Goal: Book appointment/travel/reservation

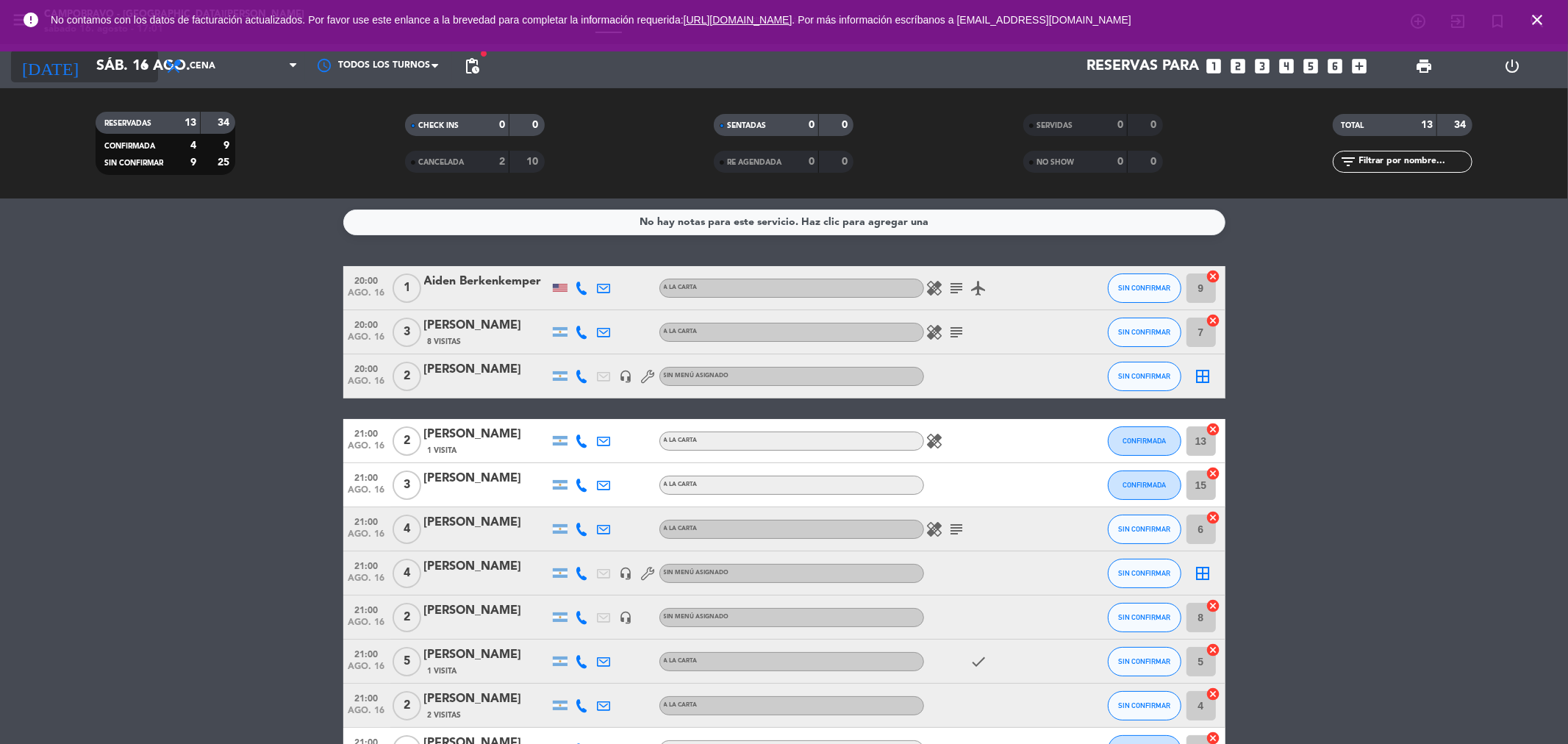
click at [129, 59] on input "sáb. 16 ago." at bounding box center [182, 66] width 187 height 33
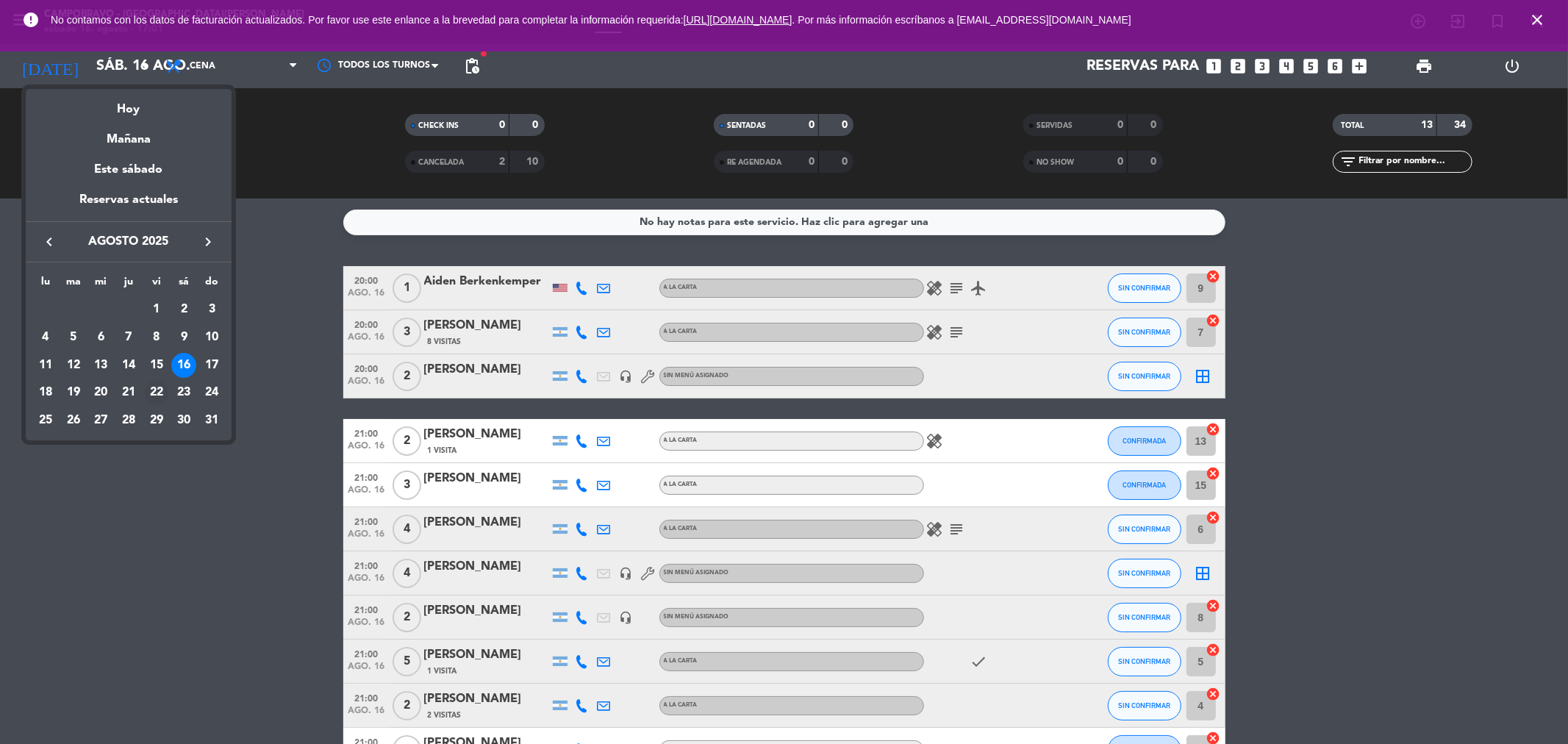
click at [152, 390] on div "22" at bounding box center [156, 392] width 25 height 25
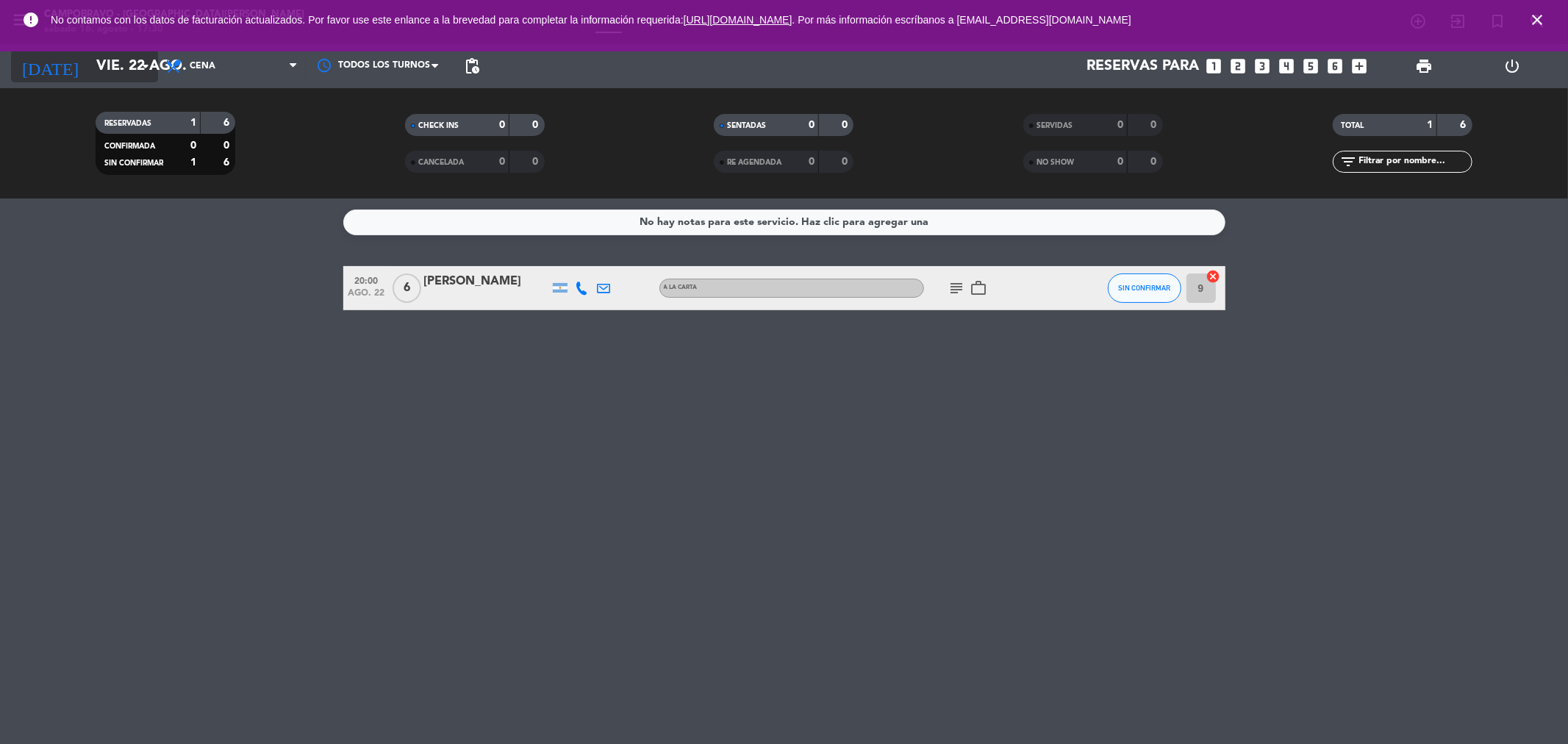
click at [92, 77] on input "vie. 22 ago." at bounding box center [182, 66] width 187 height 33
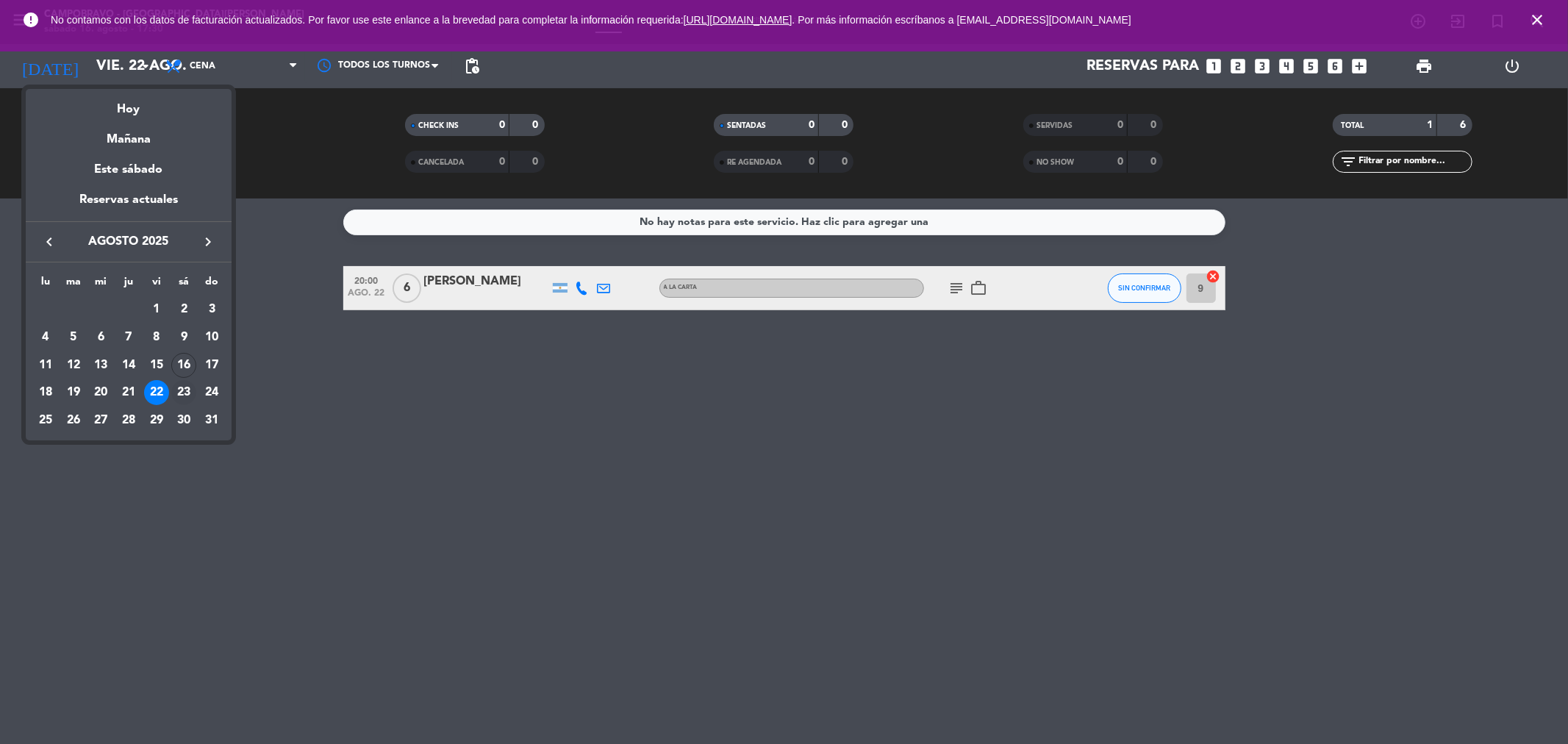
click at [186, 386] on div "23" at bounding box center [183, 392] width 25 height 25
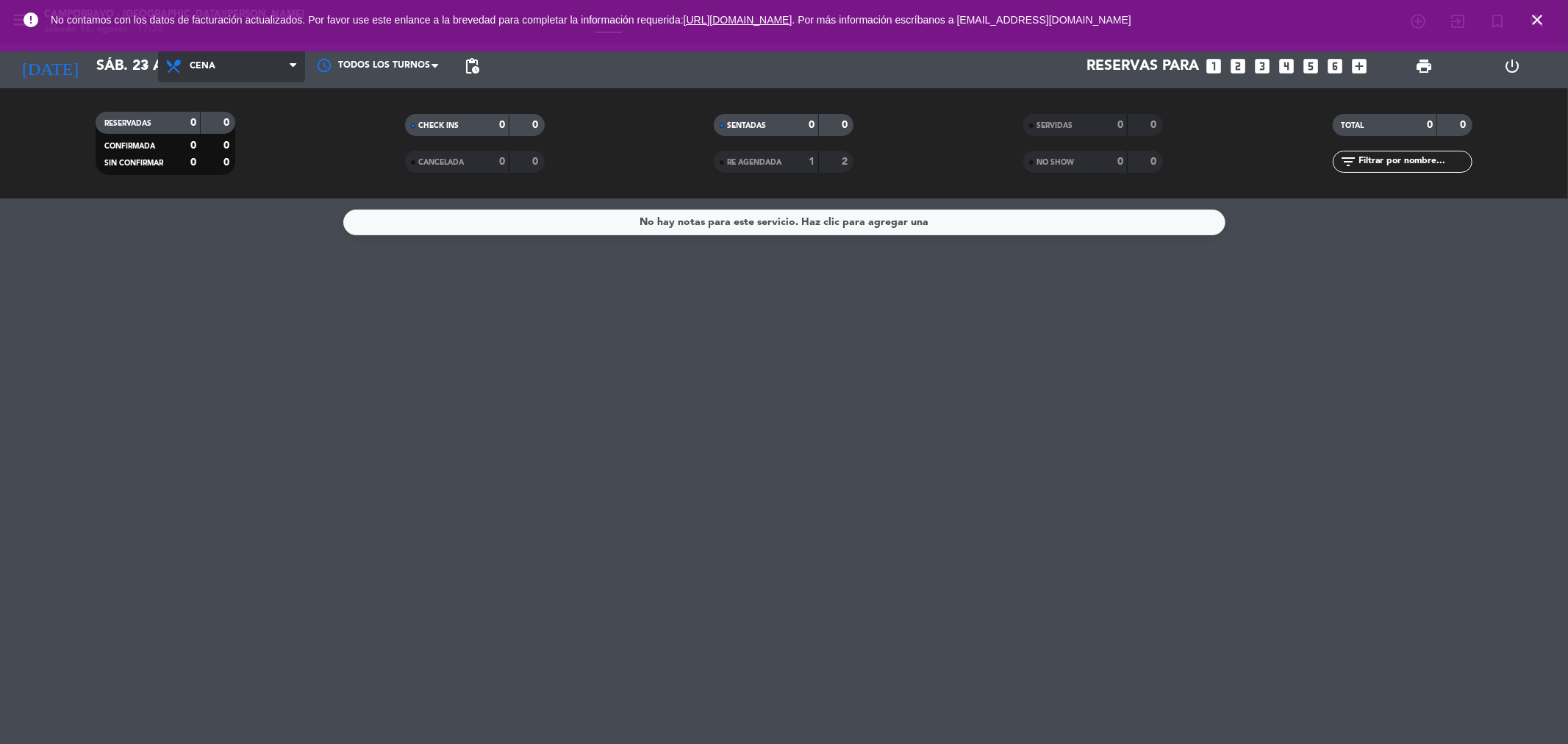
click at [242, 59] on span "Cena" at bounding box center [230, 66] width 147 height 33
click at [211, 129] on div "menu Campobravo - [GEOGRAPHIC_DATA][PERSON_NAME] [DATE] 16. agosto - 17:30 Mis …" at bounding box center [784, 99] width 1568 height 198
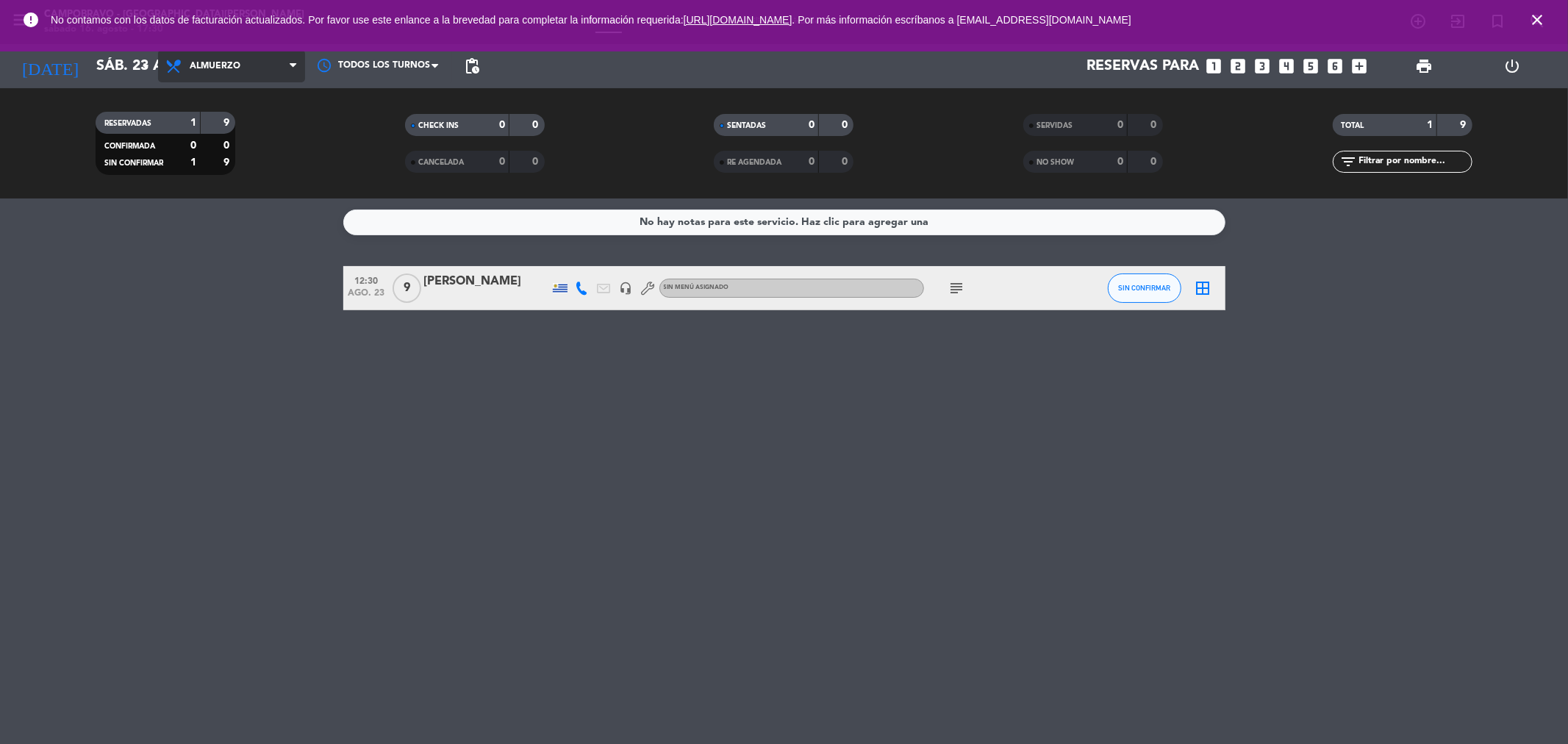
click at [239, 69] on span "Almuerzo" at bounding box center [230, 66] width 147 height 33
click at [236, 157] on div "menu Campobravo - [GEOGRAPHIC_DATA][PERSON_NAME] [DATE] 16. agosto - 17:30 Mis …" at bounding box center [784, 99] width 1568 height 198
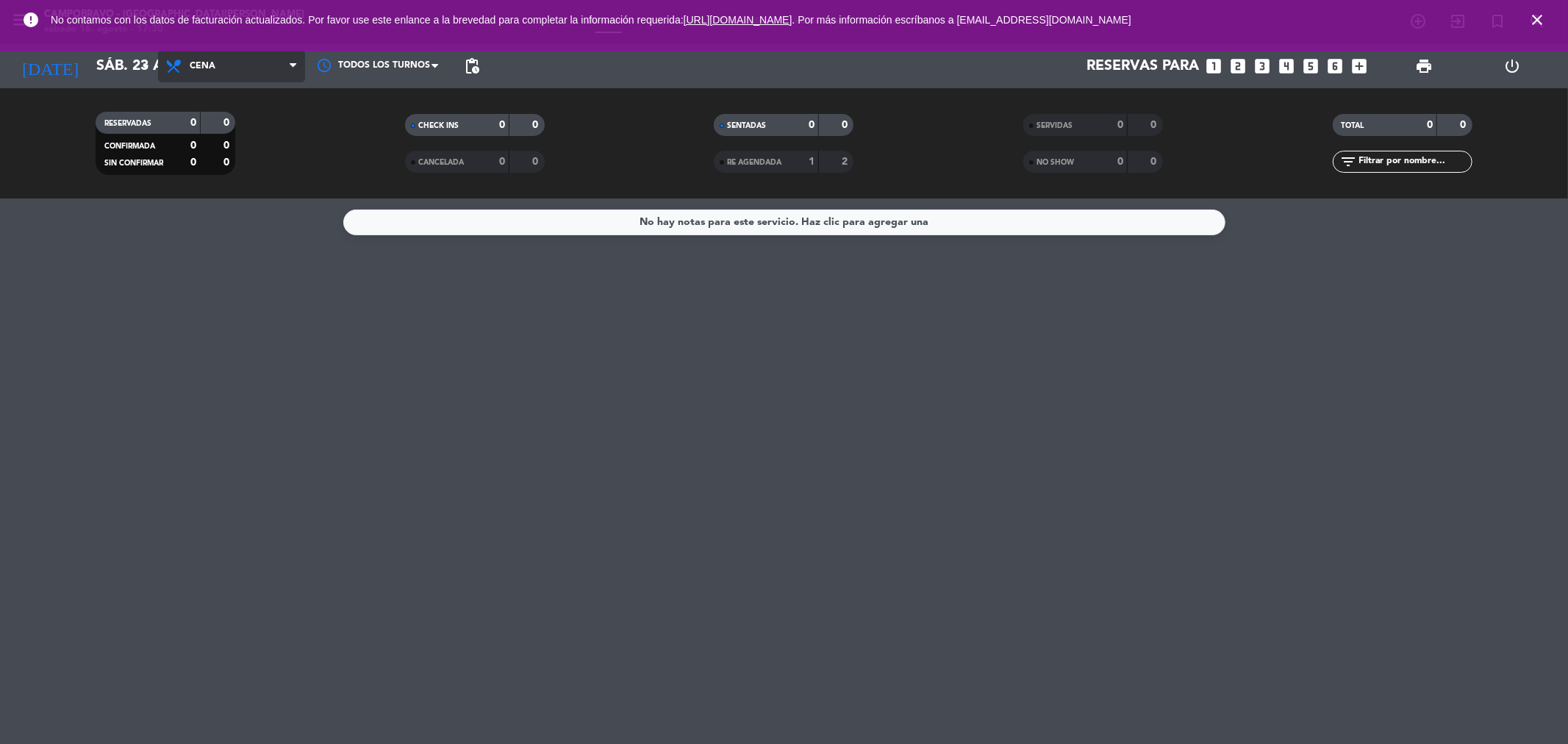
drag, startPoint x: 266, startPoint y: 82, endPoint x: 274, endPoint y: 82, distance: 8.0
click at [276, 71] on span "Cena" at bounding box center [230, 66] width 147 height 33
click at [258, 128] on div "menu Campobravo - [GEOGRAPHIC_DATA][PERSON_NAME] [DATE] 16. agosto - 17:30 Mis …" at bounding box center [784, 99] width 1568 height 198
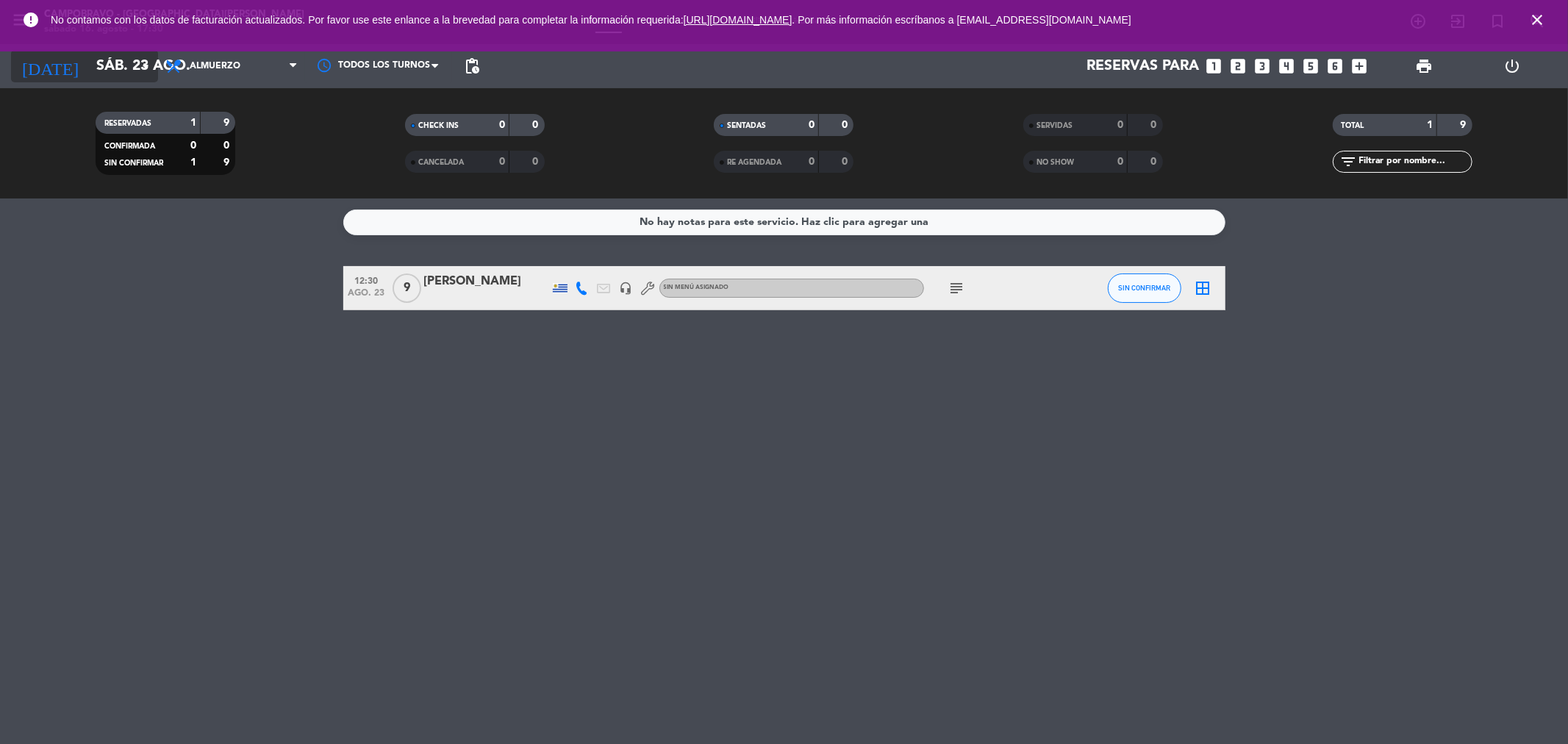
click at [134, 61] on input "sáb. 23 ago." at bounding box center [182, 66] width 187 height 33
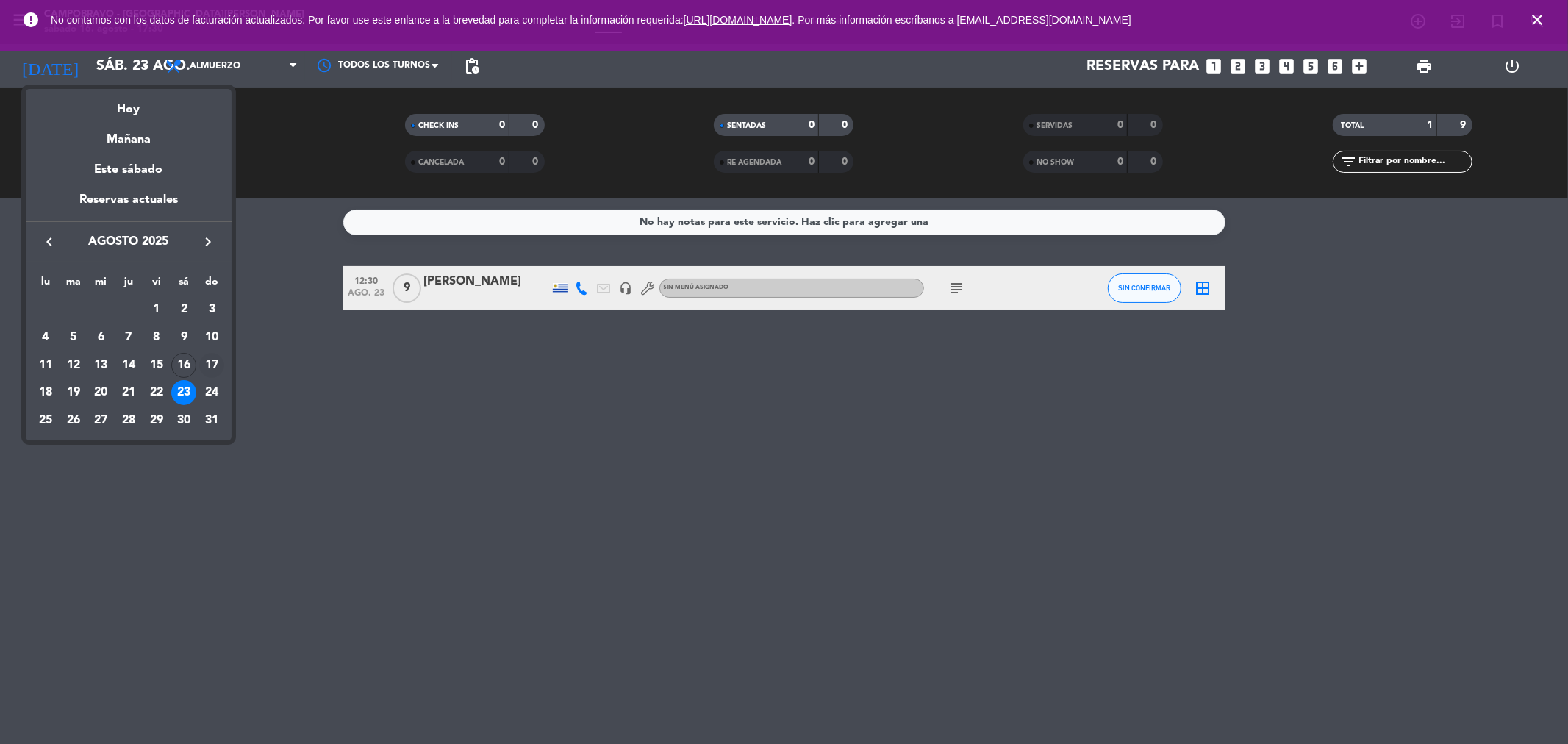
click at [209, 362] on div "17" at bounding box center [211, 365] width 25 height 25
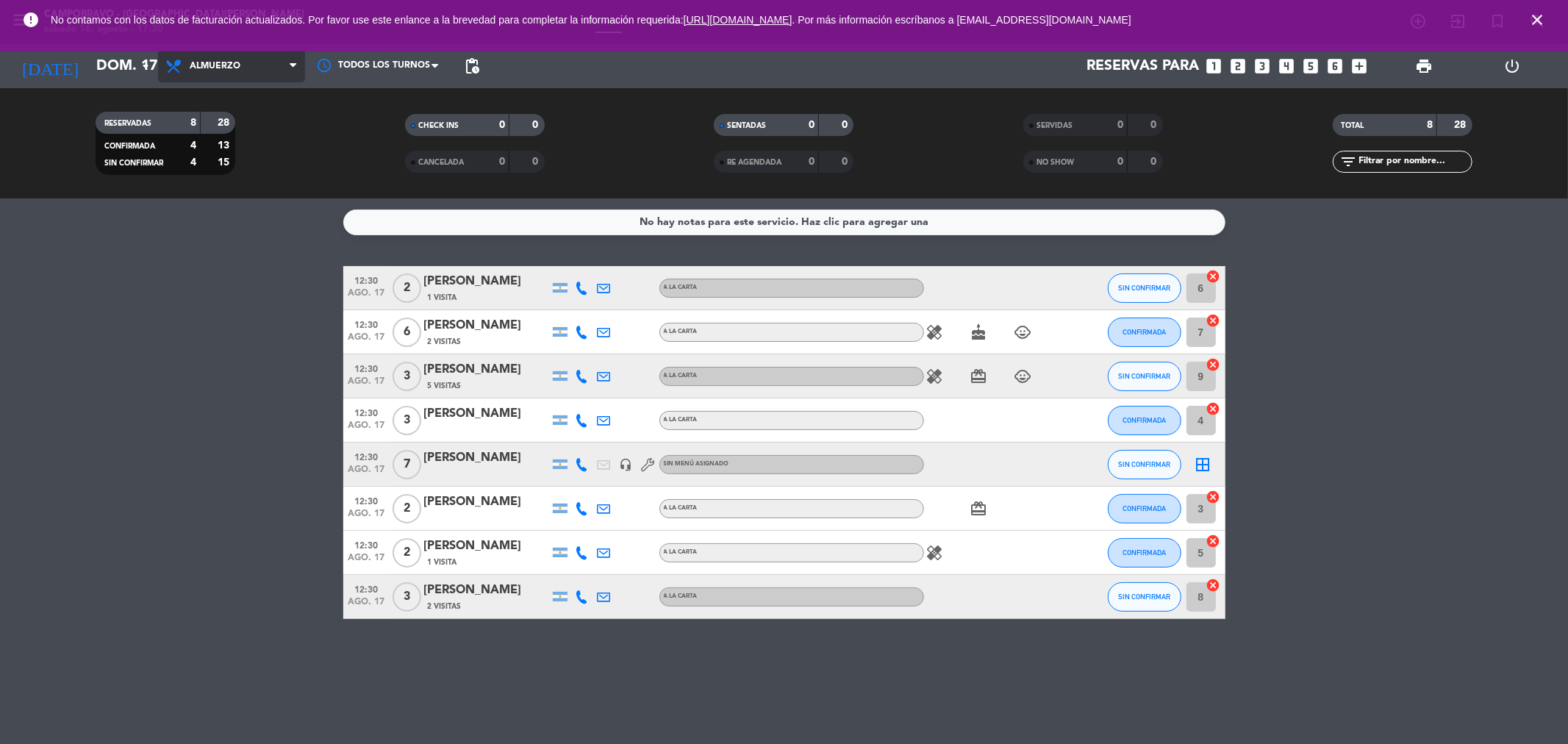
click at [270, 60] on span "Almuerzo" at bounding box center [230, 66] width 147 height 33
click at [245, 128] on div "menu Campobravo - [GEOGRAPHIC_DATA][PERSON_NAME] [DATE] 16. agosto - 17:30 Mis …" at bounding box center [784, 99] width 1568 height 198
click at [256, 75] on span "Almuerzo" at bounding box center [230, 66] width 147 height 33
click at [245, 161] on div "menu Campobravo - [GEOGRAPHIC_DATA][PERSON_NAME] [DATE] 16. agosto - 17:30 Mis …" at bounding box center [784, 99] width 1568 height 198
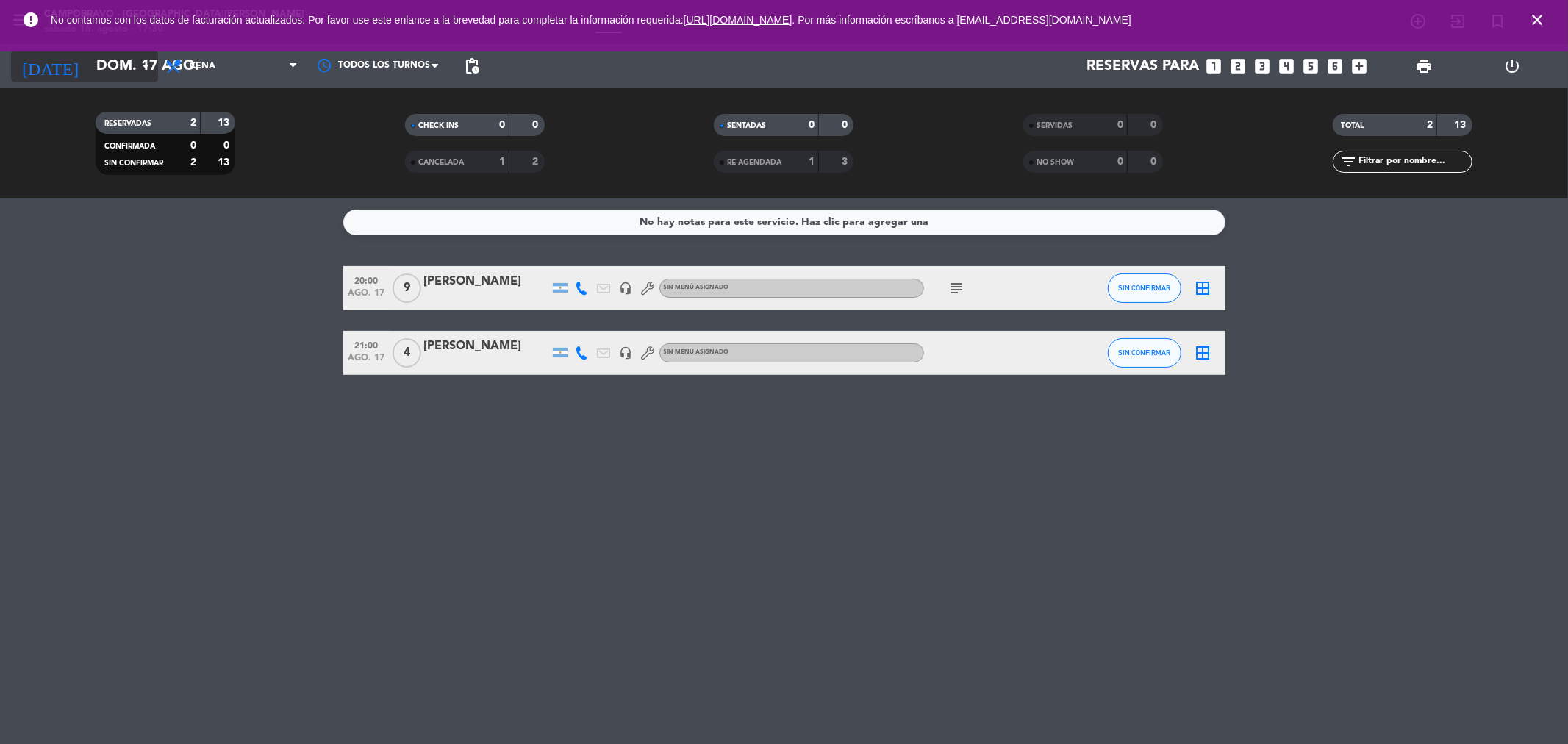
click at [103, 62] on input "dom. 17 ago." at bounding box center [182, 66] width 187 height 33
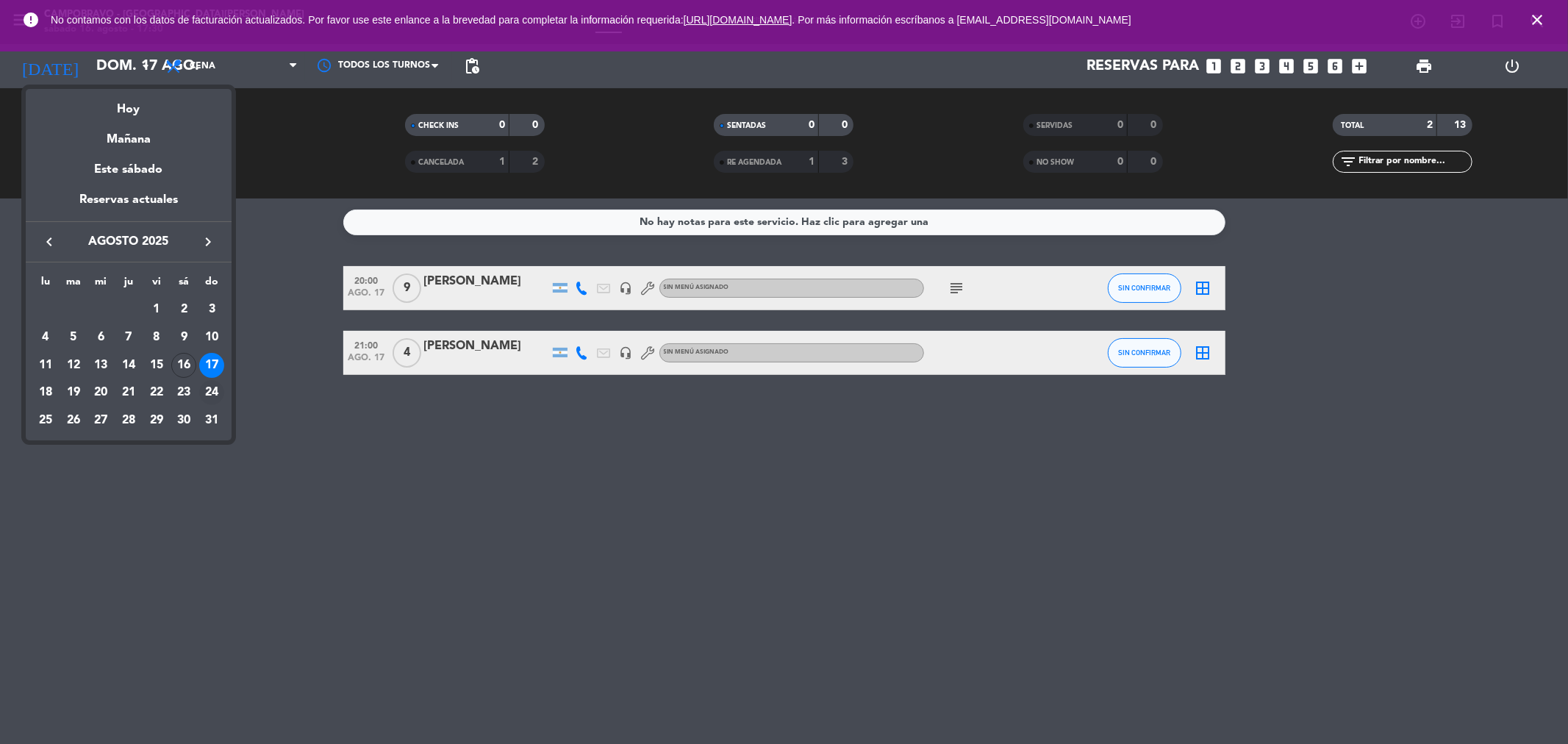
click at [218, 392] on div "24" at bounding box center [211, 392] width 25 height 25
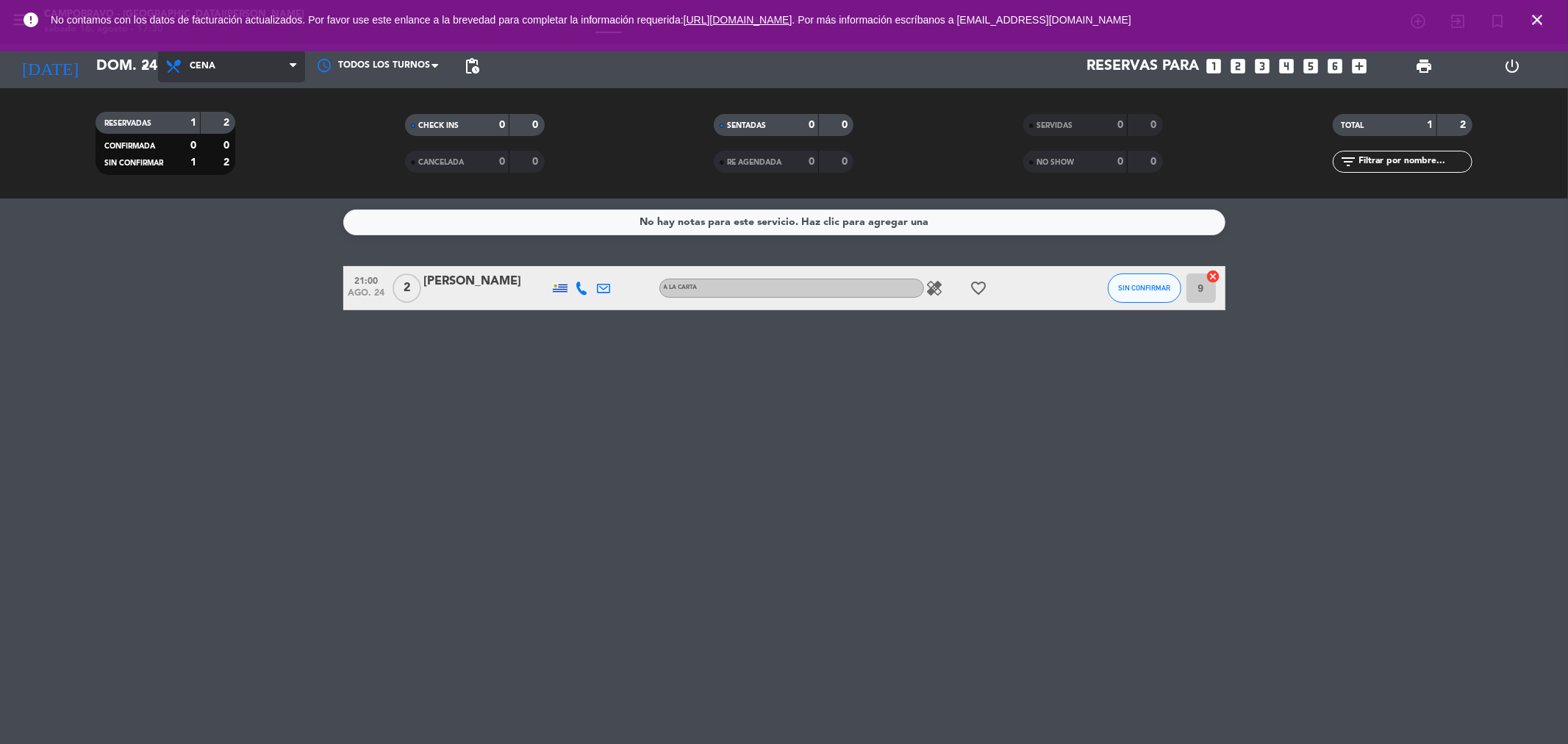
click at [263, 66] on span "Cena" at bounding box center [230, 66] width 147 height 33
click at [253, 125] on div "menu Campobravo - [GEOGRAPHIC_DATA][PERSON_NAME] [DATE] 16. agosto - 17:30 Mis …" at bounding box center [784, 99] width 1568 height 198
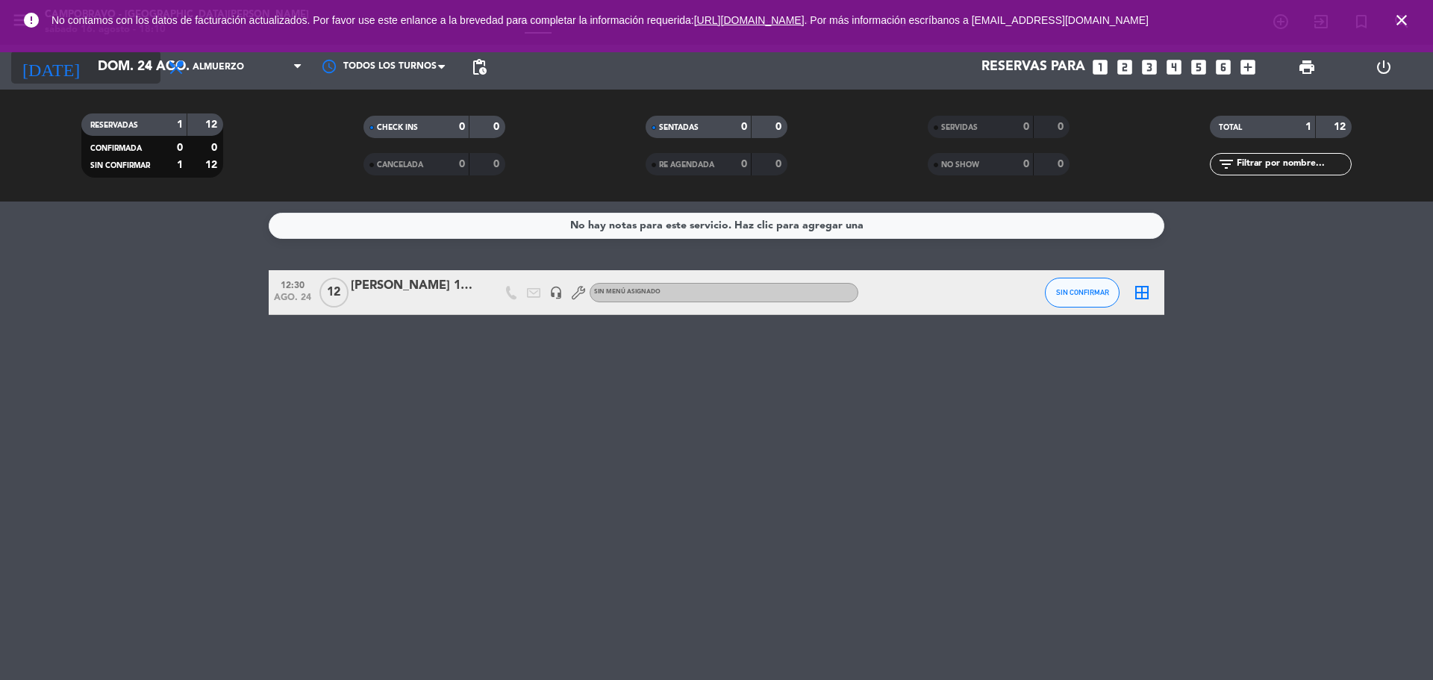
click at [127, 72] on input "dom. 24 ago." at bounding box center [176, 67] width 173 height 30
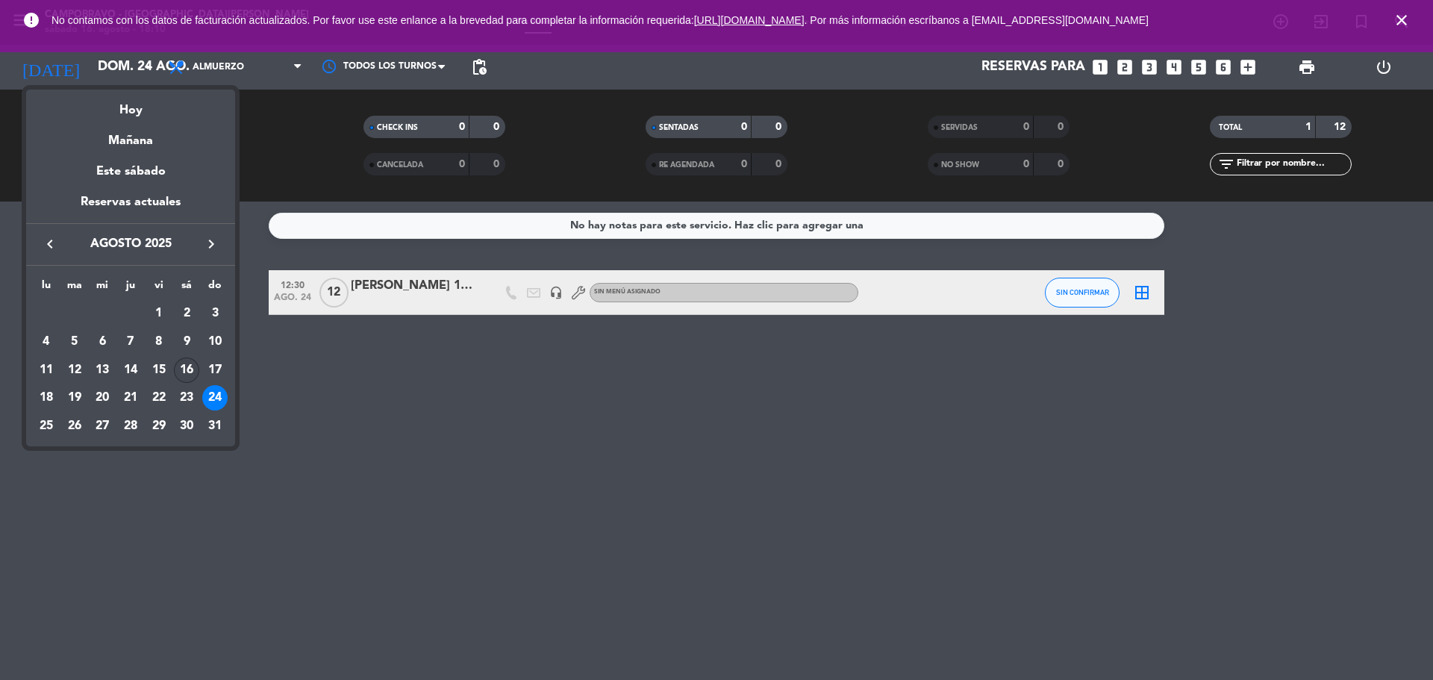
click at [183, 367] on div "16" at bounding box center [186, 369] width 25 height 25
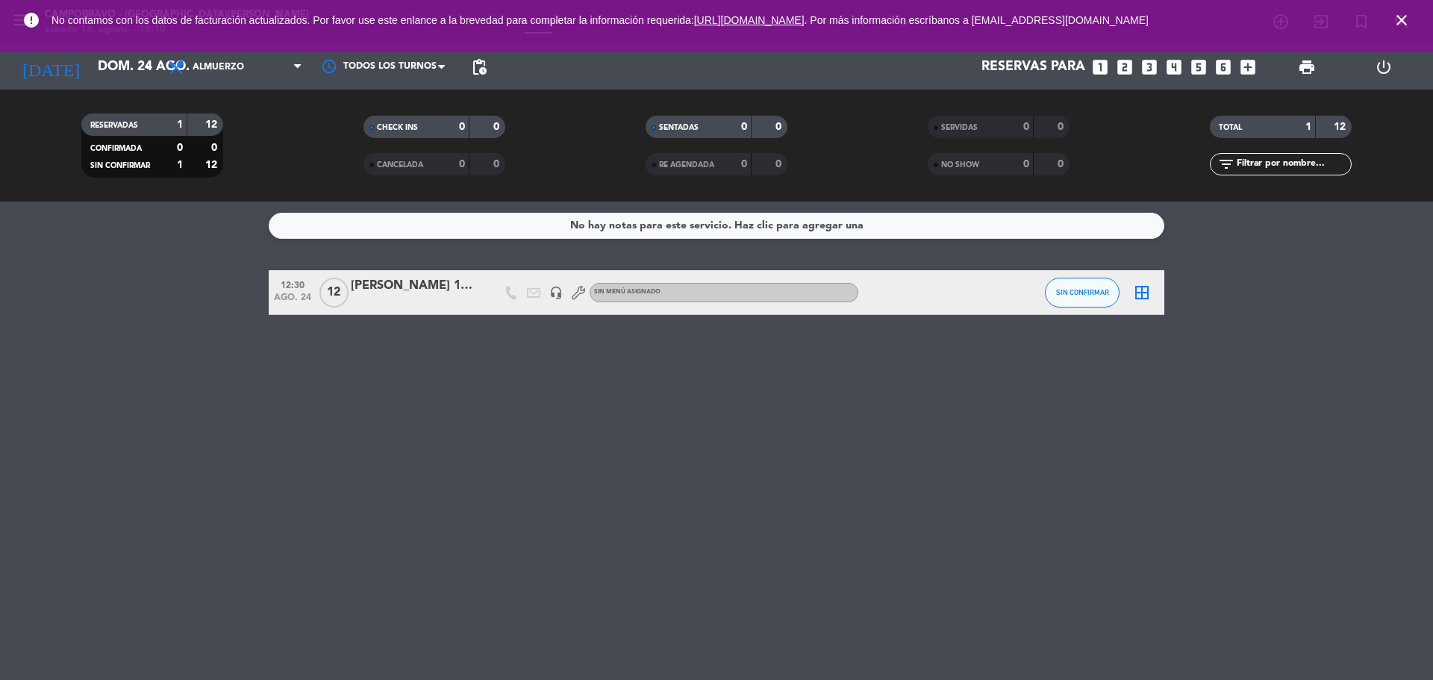
type input "sáb. 16 ago."
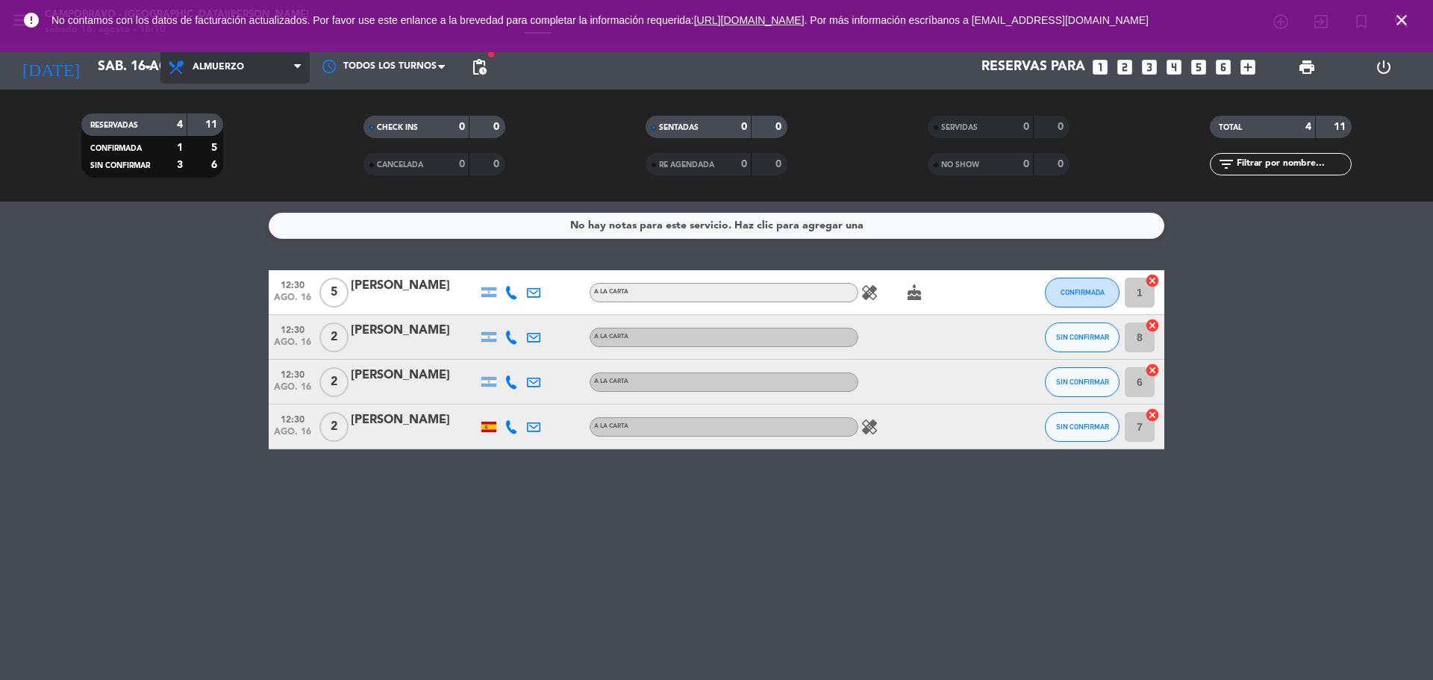
drag, startPoint x: 265, startPoint y: 72, endPoint x: 264, endPoint y: 110, distance: 38.1
click at [265, 72] on span "Almuerzo" at bounding box center [234, 67] width 149 height 33
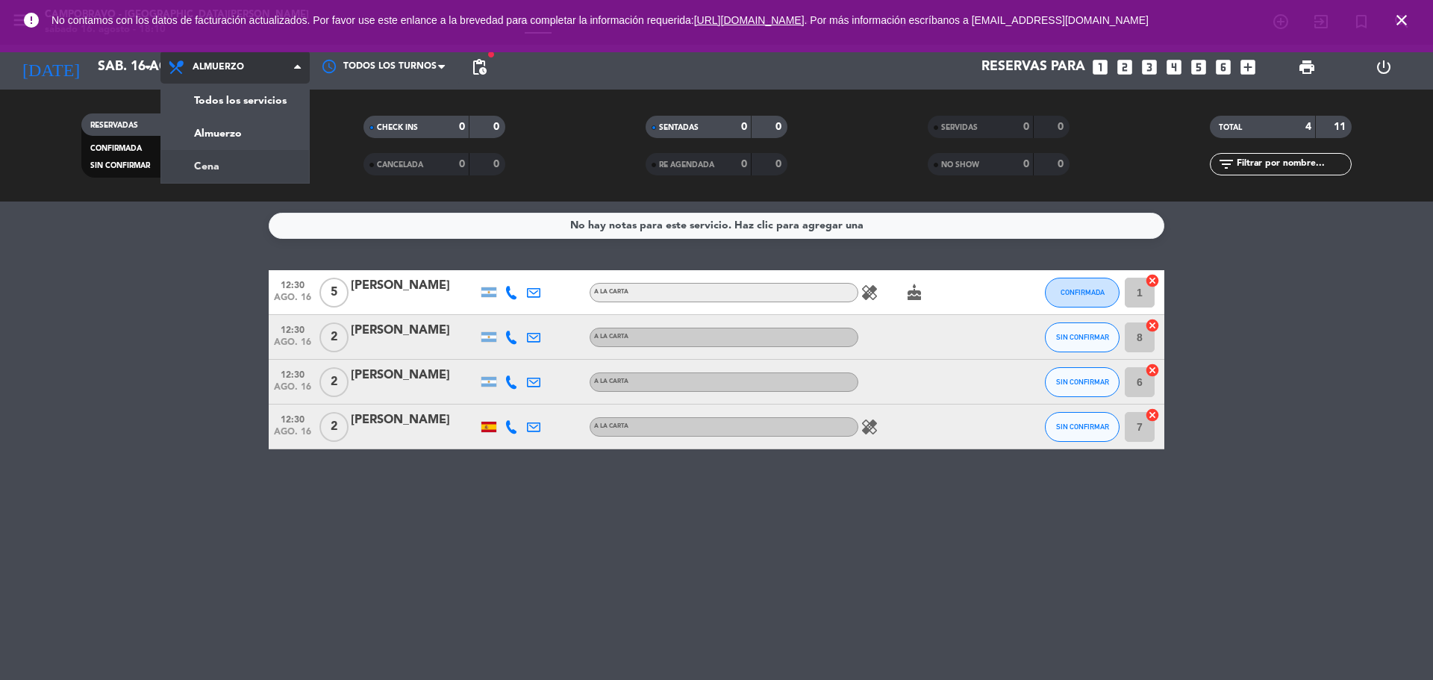
click at [238, 163] on div "menu Campobravo - [GEOGRAPHIC_DATA][PERSON_NAME] [DATE] 16. agosto - 18:10 Mis …" at bounding box center [716, 100] width 1433 height 201
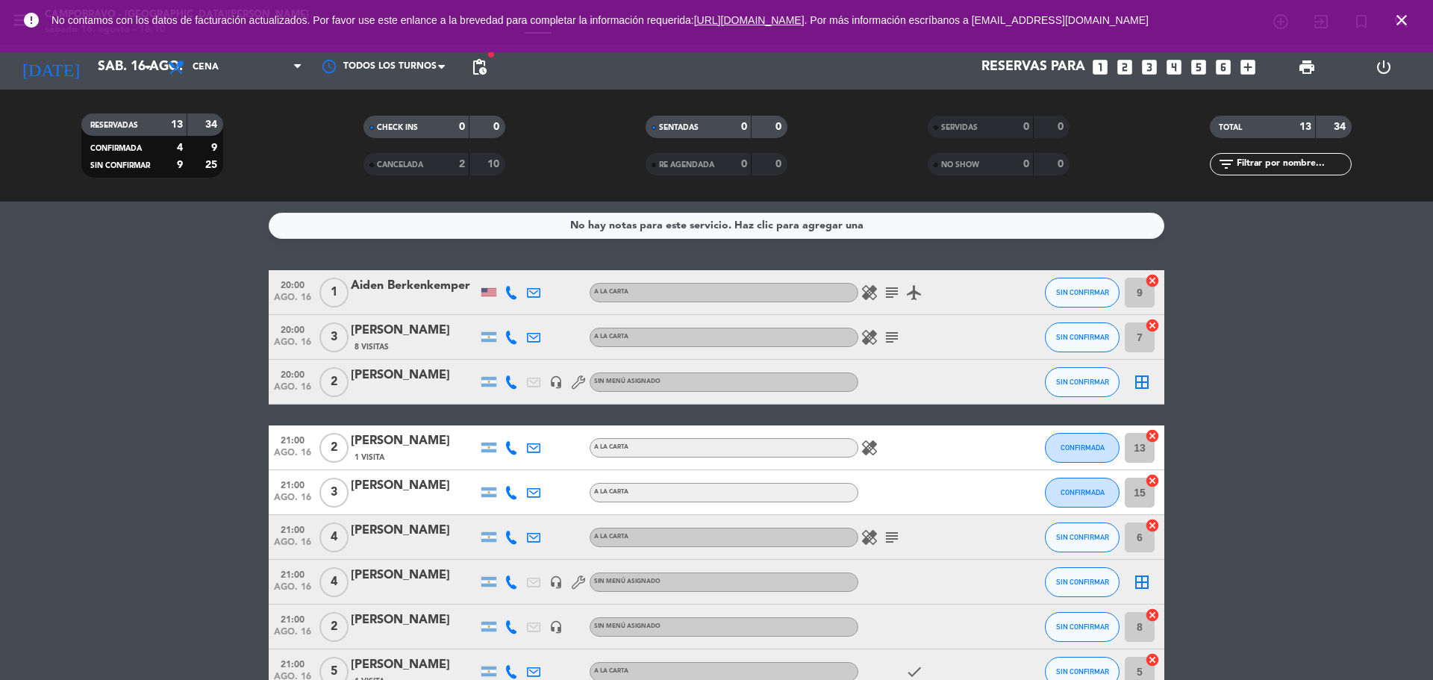
click at [1412, 16] on span "close" at bounding box center [1401, 20] width 40 height 40
drag, startPoint x: 1401, startPoint y: 21, endPoint x: 1288, endPoint y: 8, distance: 113.4
click at [1402, 19] on icon "close" at bounding box center [1401, 20] width 18 height 18
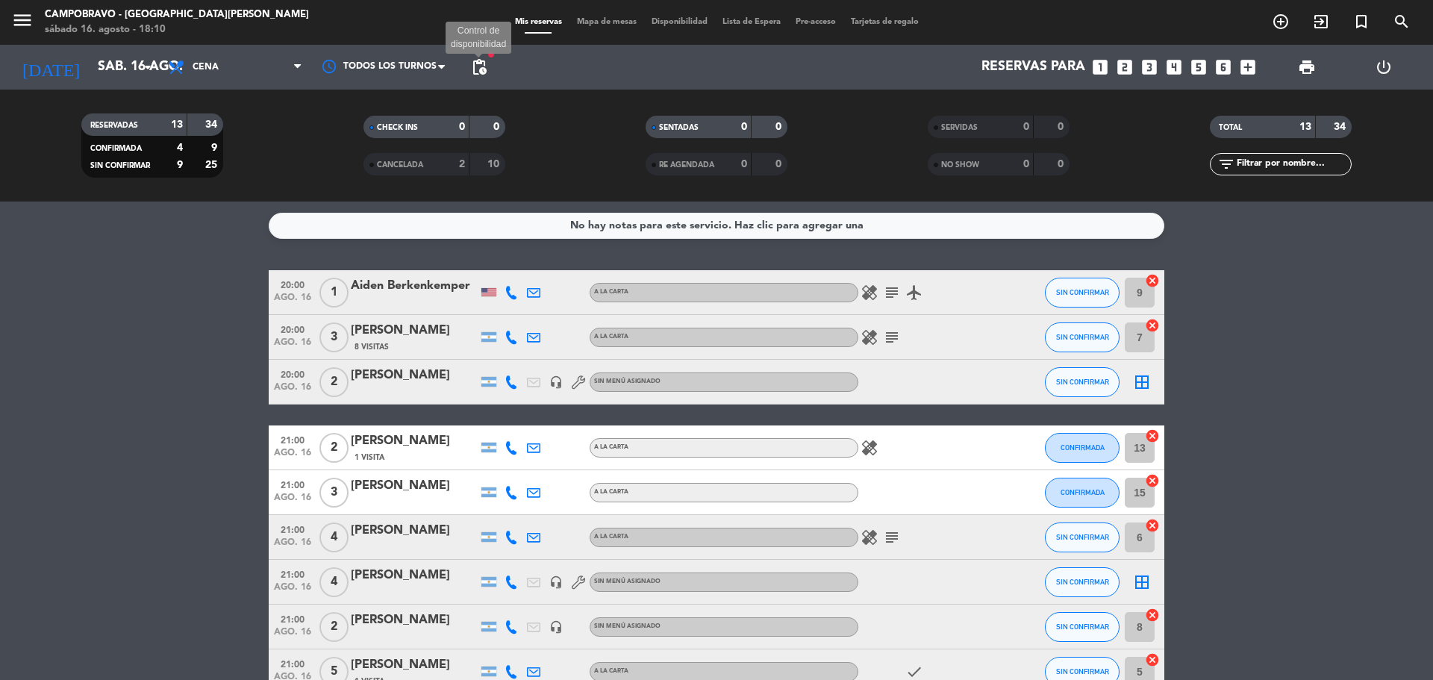
click at [482, 66] on span "pending_actions" at bounding box center [479, 67] width 18 height 18
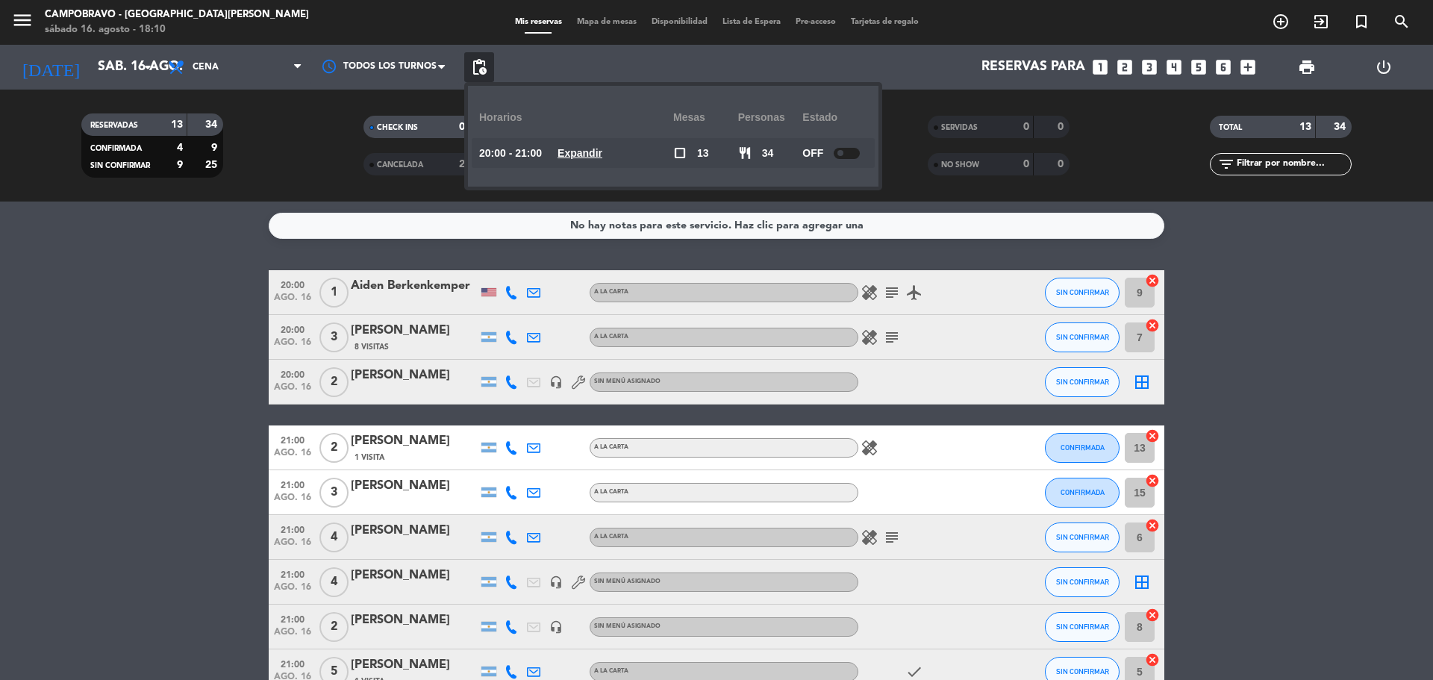
click at [1293, 310] on bookings-row "20:00 [DATE] 1 Aiden Berkenkemper A LA CARTA healing subject airplanemode_activ…" at bounding box center [716, 571] width 1433 height 603
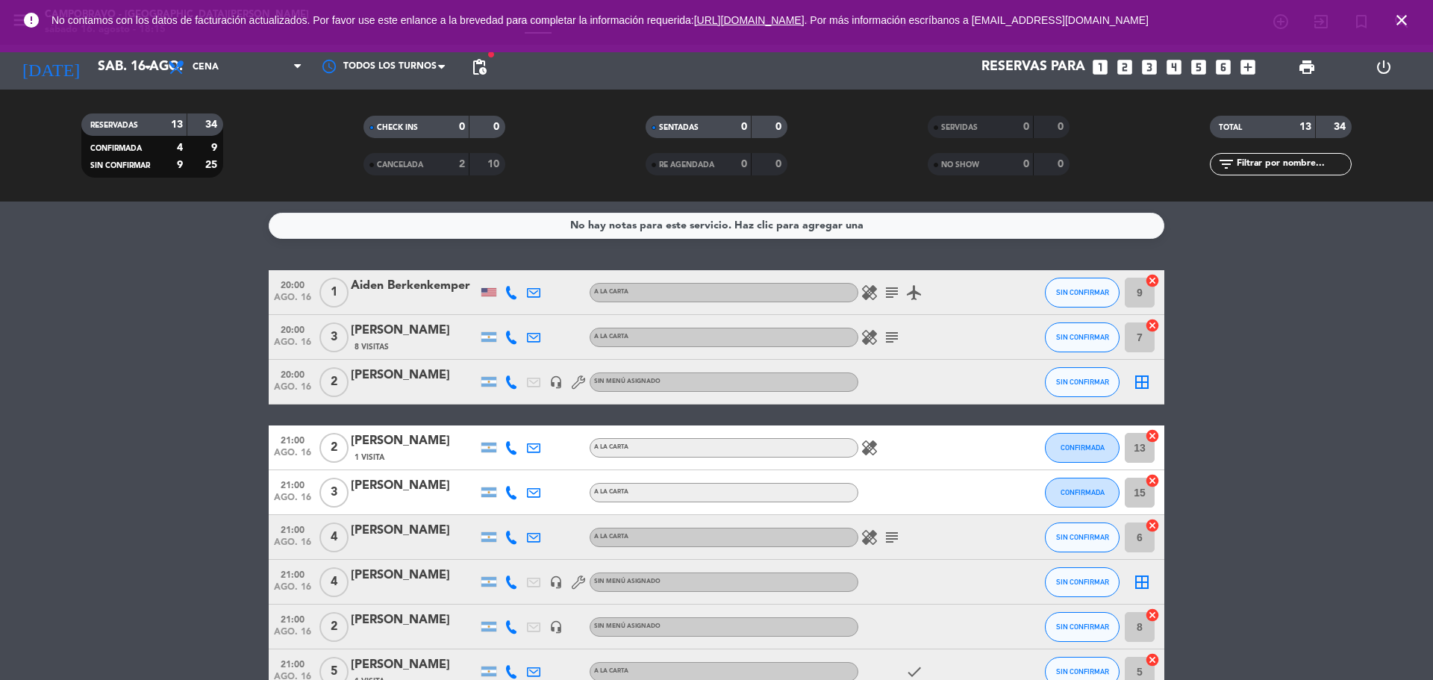
click at [1122, 68] on icon "looks_two" at bounding box center [1124, 66] width 19 height 19
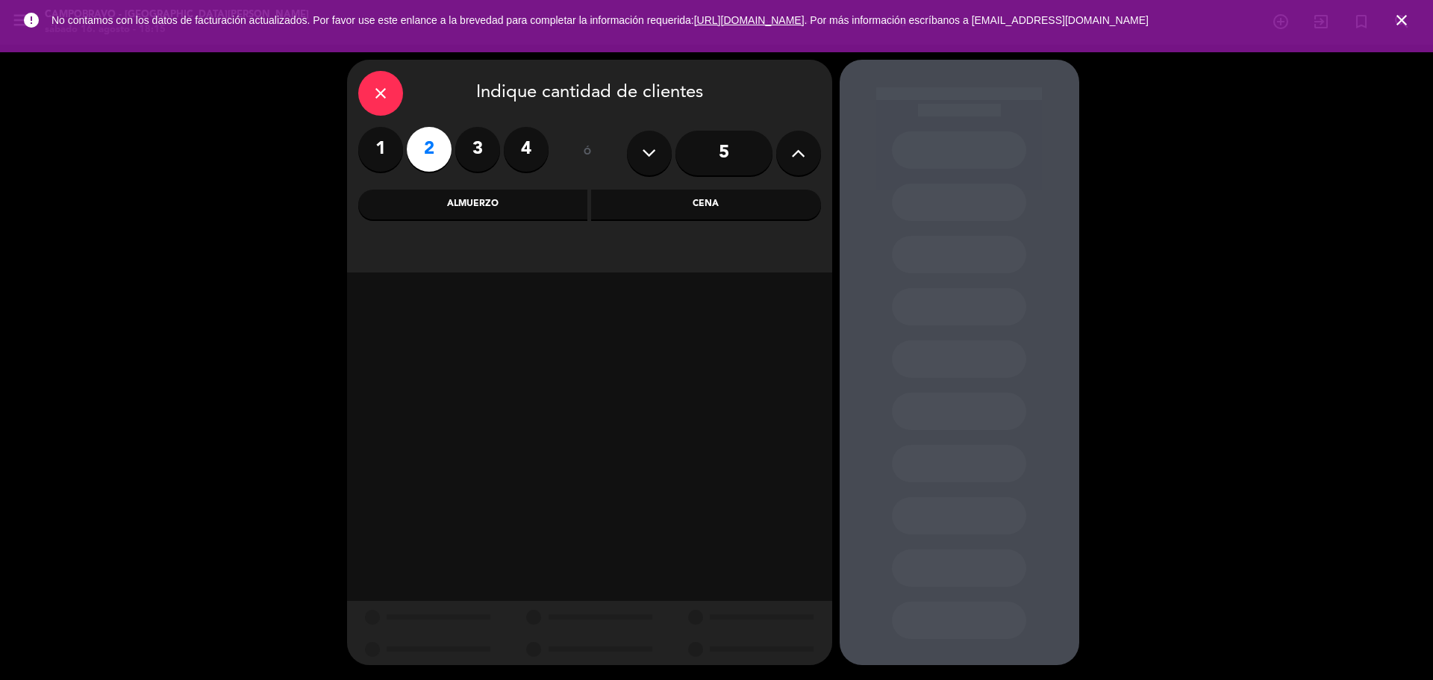
click at [674, 198] on div "Cena" at bounding box center [706, 205] width 230 height 30
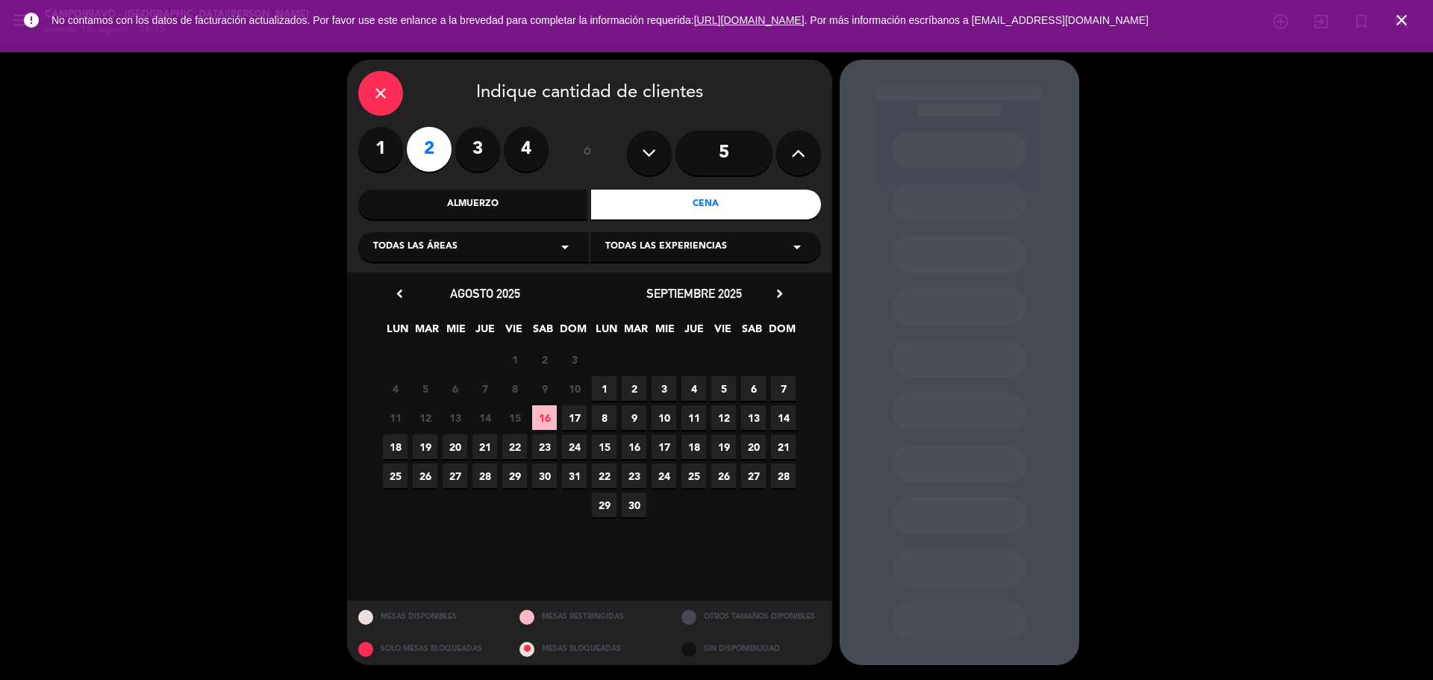
click at [542, 425] on span "16" at bounding box center [544, 417] width 25 height 25
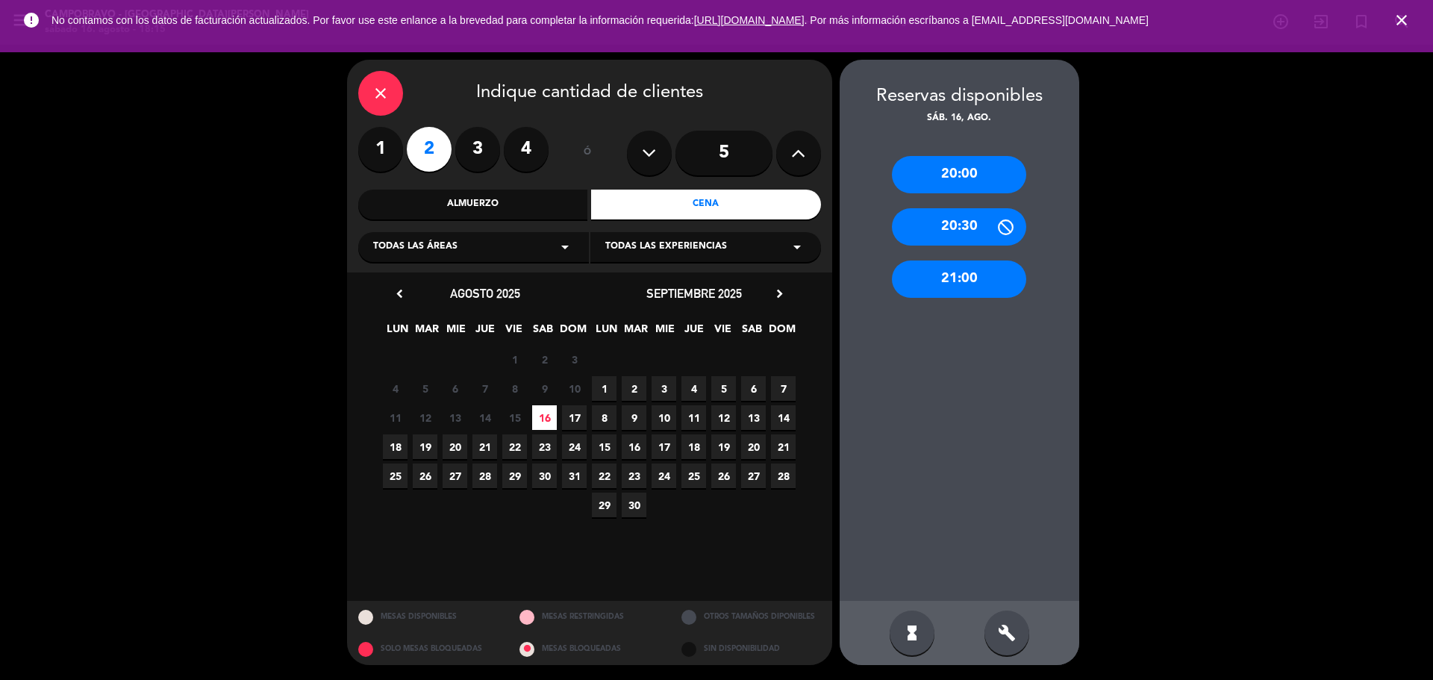
click at [989, 283] on div "21:00" at bounding box center [959, 278] width 134 height 37
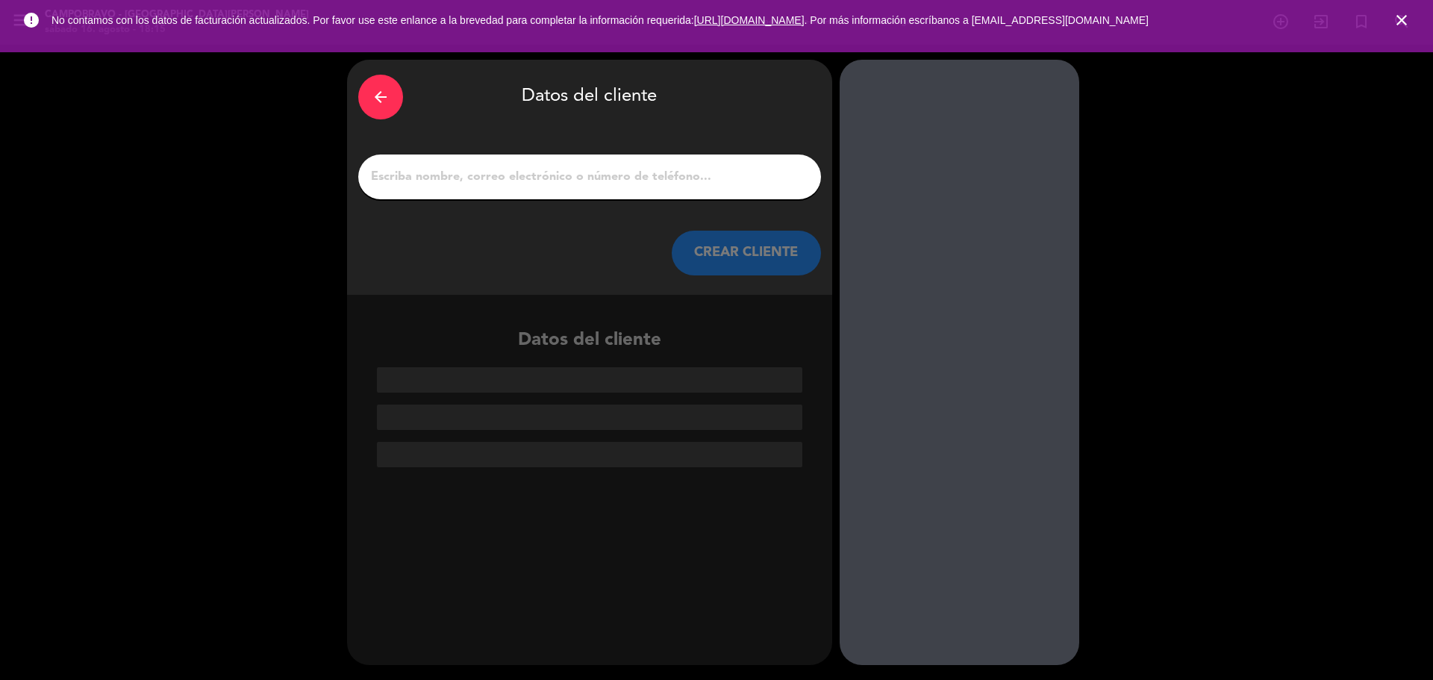
click at [557, 172] on input "1" at bounding box center [589, 176] width 440 height 21
paste input "[PERSON_NAME]"
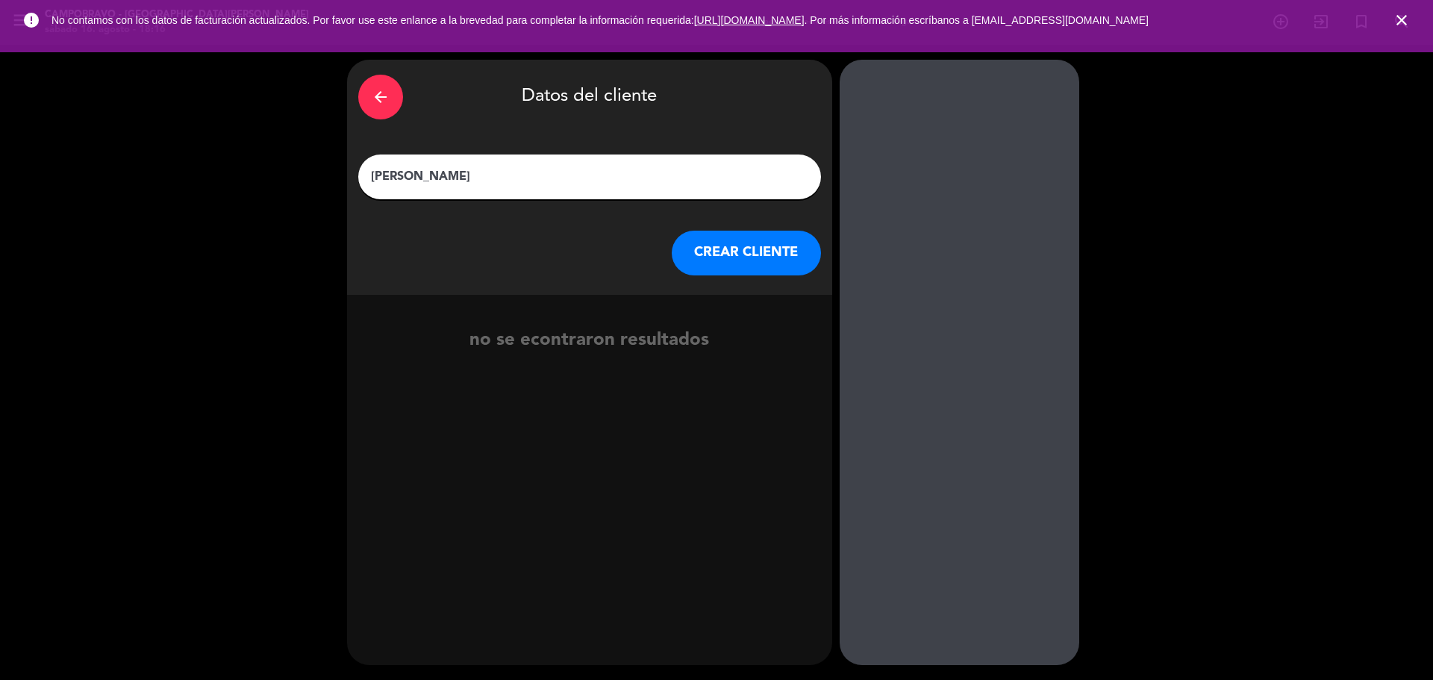
type input "[PERSON_NAME]"
click at [760, 266] on button "CREAR CLIENTE" at bounding box center [746, 253] width 149 height 45
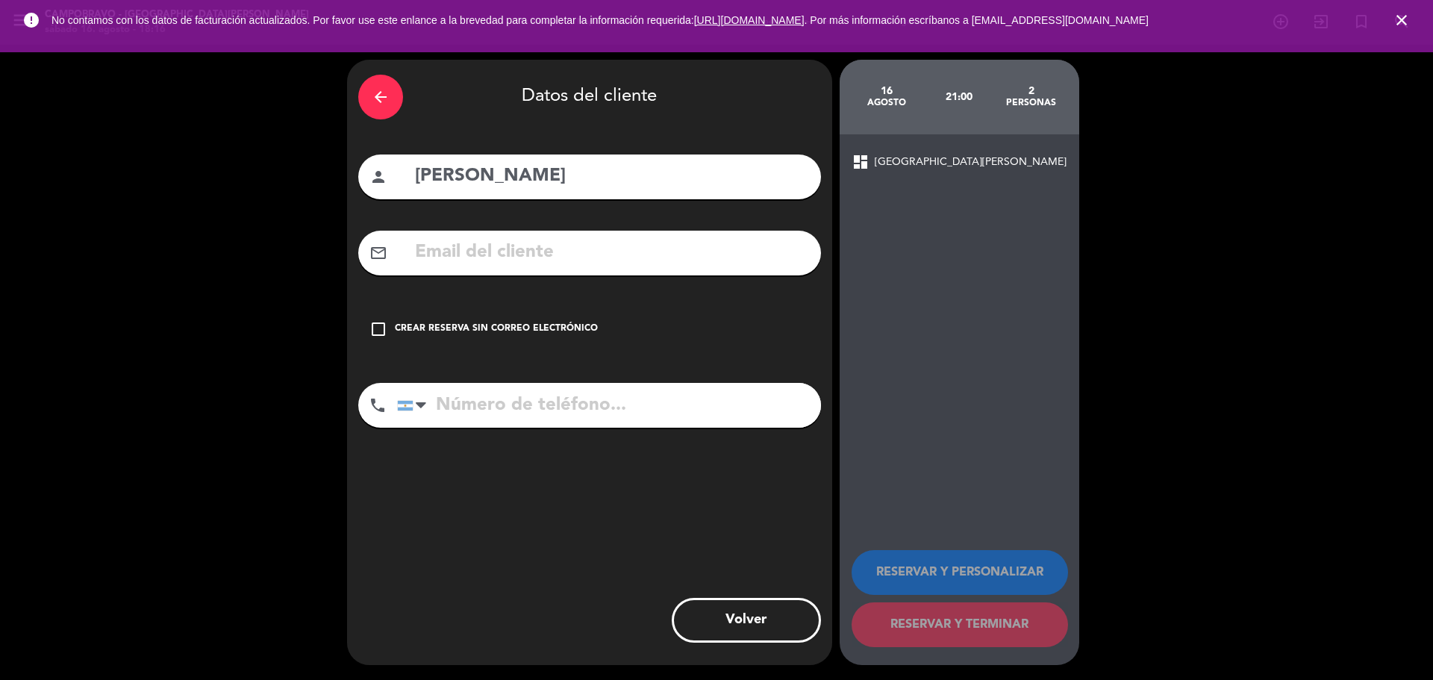
click at [505, 409] on input "tel" at bounding box center [609, 405] width 424 height 45
paste input "[PHONE_NUMBER]"
type input "[PHONE_NUMBER]"
click at [372, 325] on icon "check_box_outline_blank" at bounding box center [378, 329] width 18 height 18
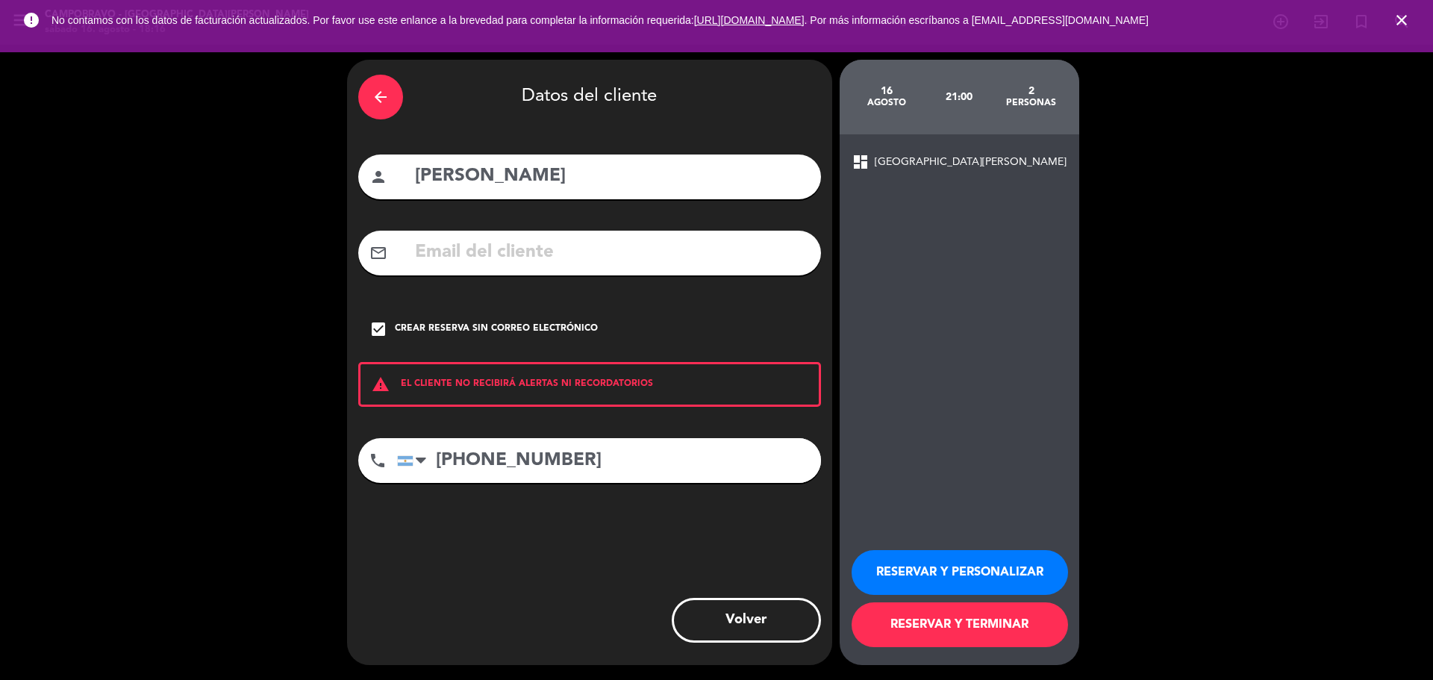
click at [941, 567] on button "RESERVAR Y PERSONALIZAR" at bounding box center [959, 572] width 216 height 45
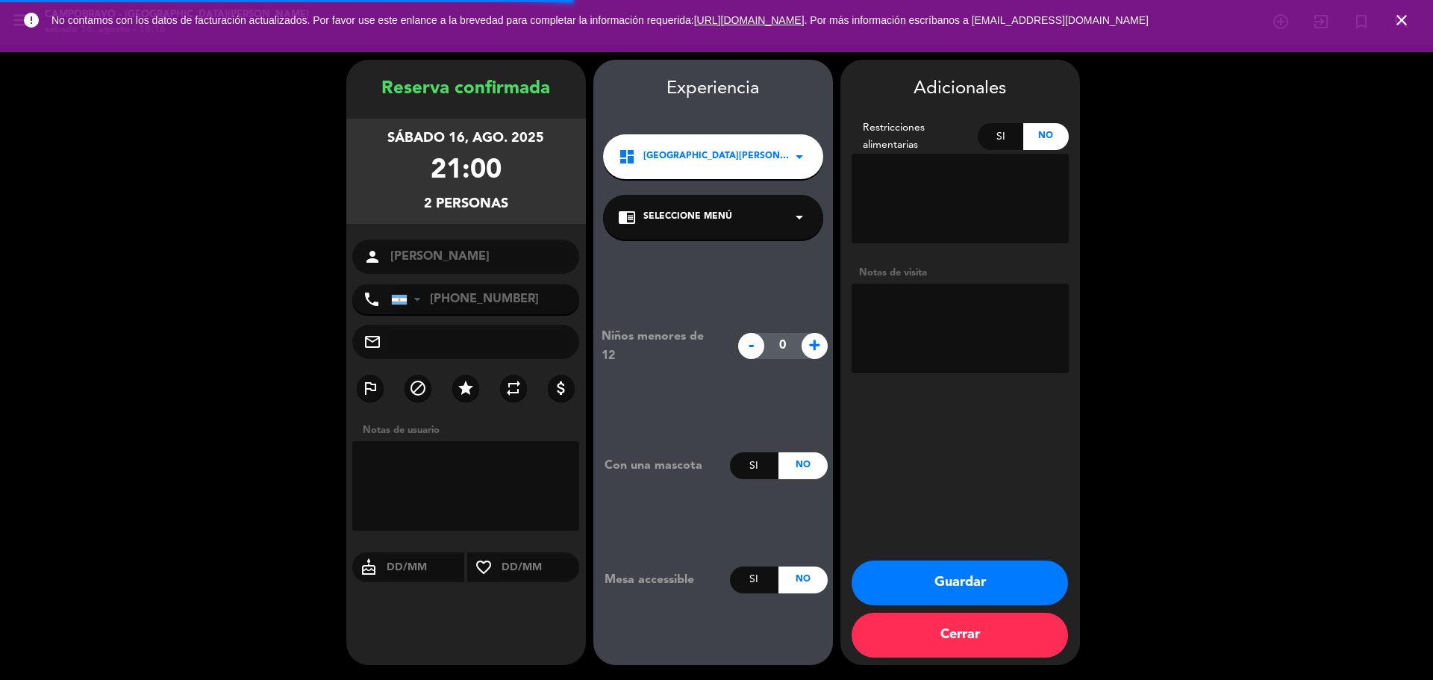
click at [954, 347] on textarea at bounding box center [959, 329] width 217 height 90
type textarea "a"
type textarea "A F U E R A ."
click at [969, 565] on button "Guardar" at bounding box center [959, 582] width 216 height 45
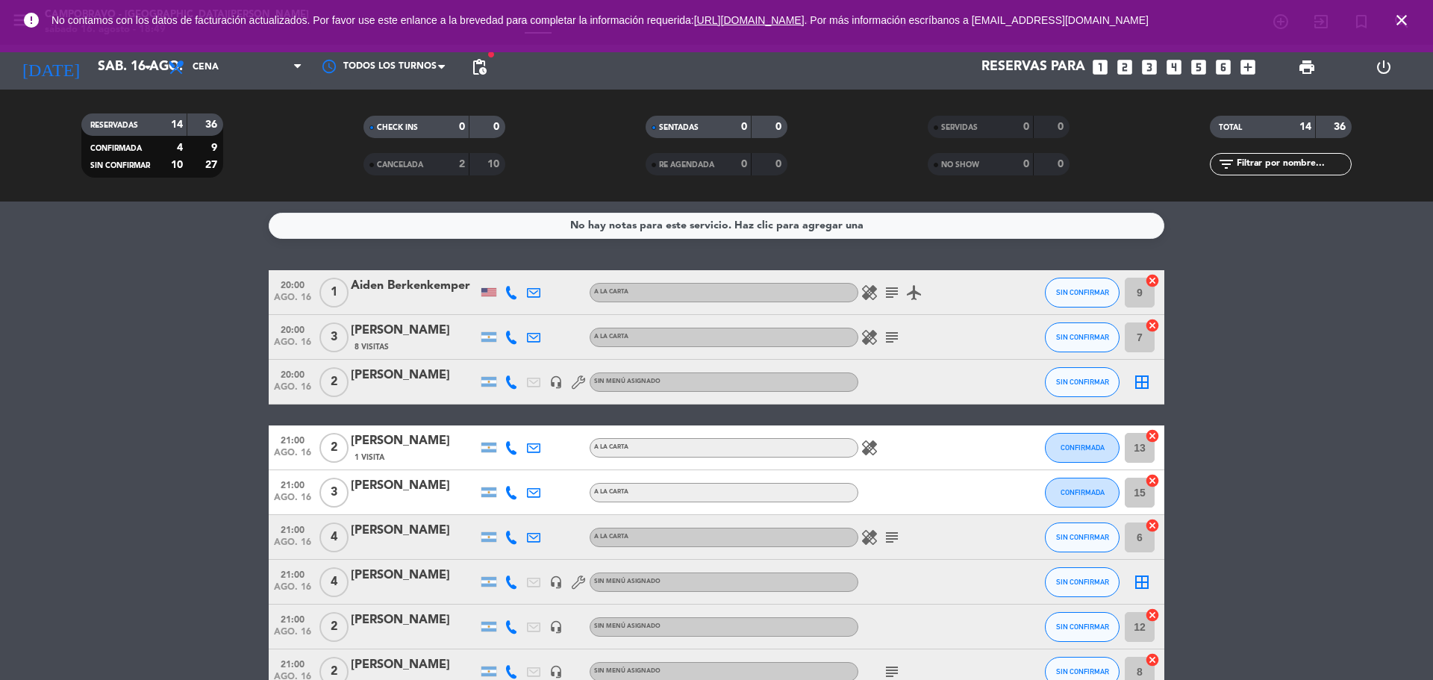
click at [1404, 18] on icon "close" at bounding box center [1401, 20] width 18 height 18
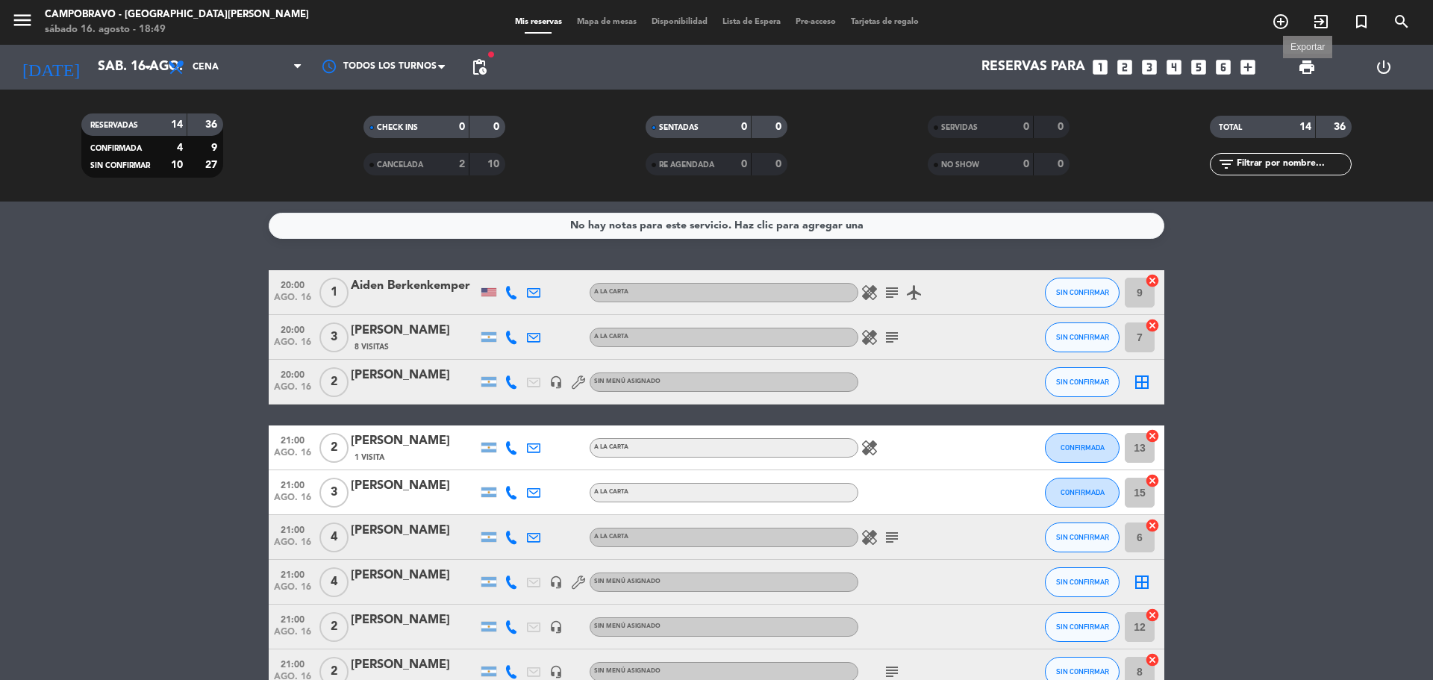
click at [1313, 69] on span "print" at bounding box center [1307, 67] width 18 height 18
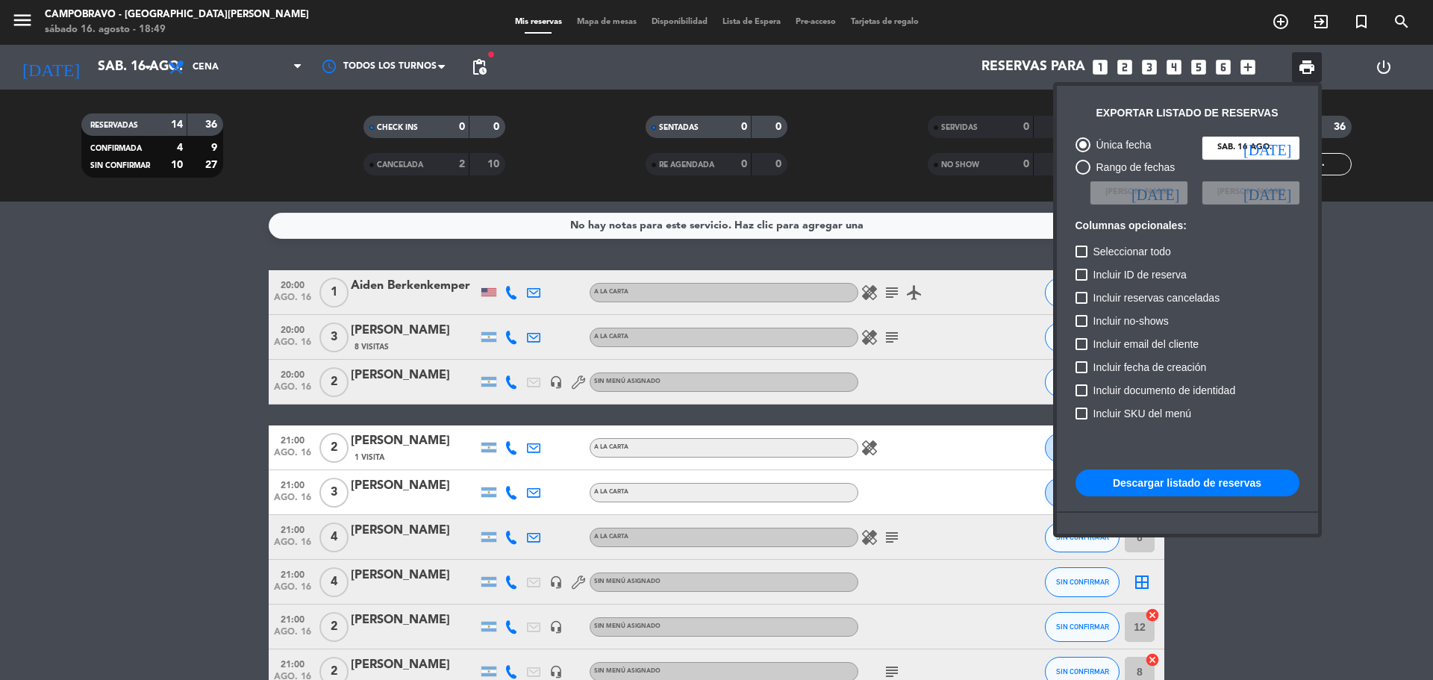
click at [1172, 479] on button "Descargar listado de reservas" at bounding box center [1187, 482] width 224 height 27
drag, startPoint x: 1337, startPoint y: 1, endPoint x: 1386, endPoint y: 204, distance: 208.1
click at [1386, 204] on div at bounding box center [716, 340] width 1433 height 680
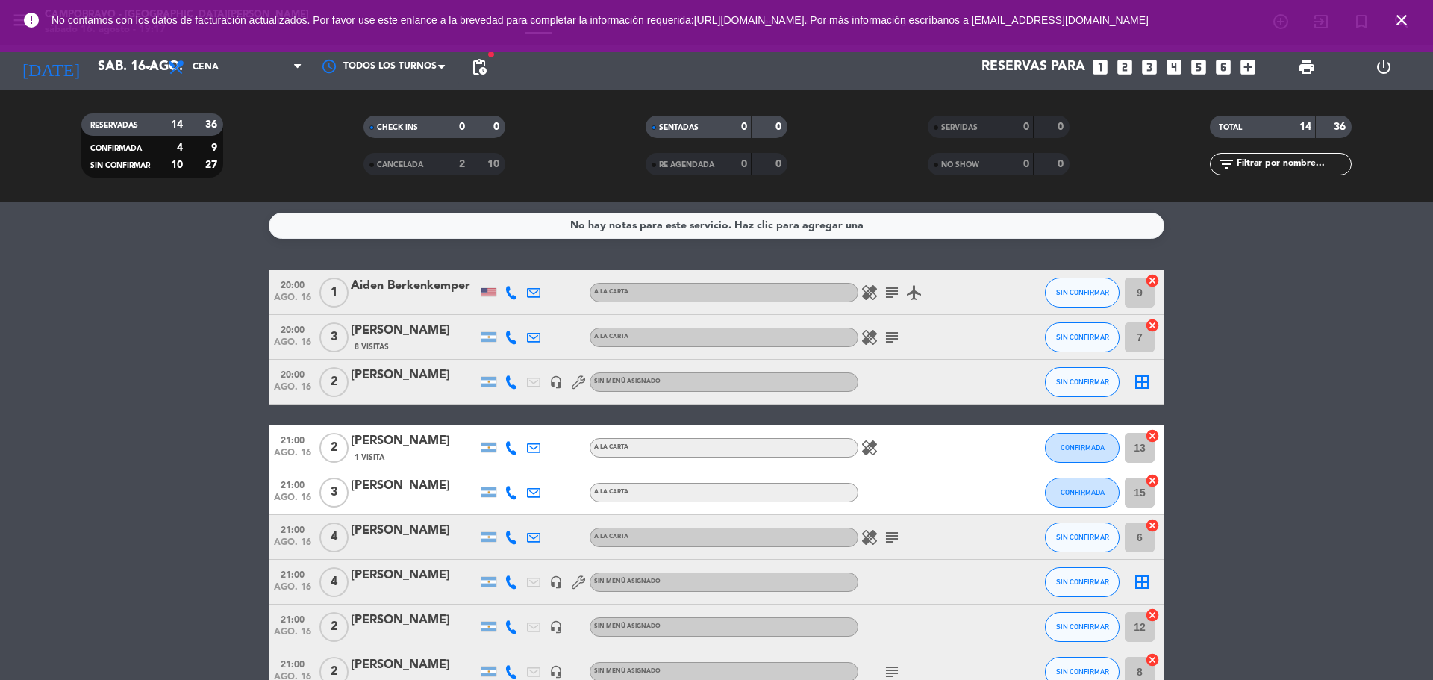
click at [1399, 19] on icon "close" at bounding box center [1401, 20] width 18 height 18
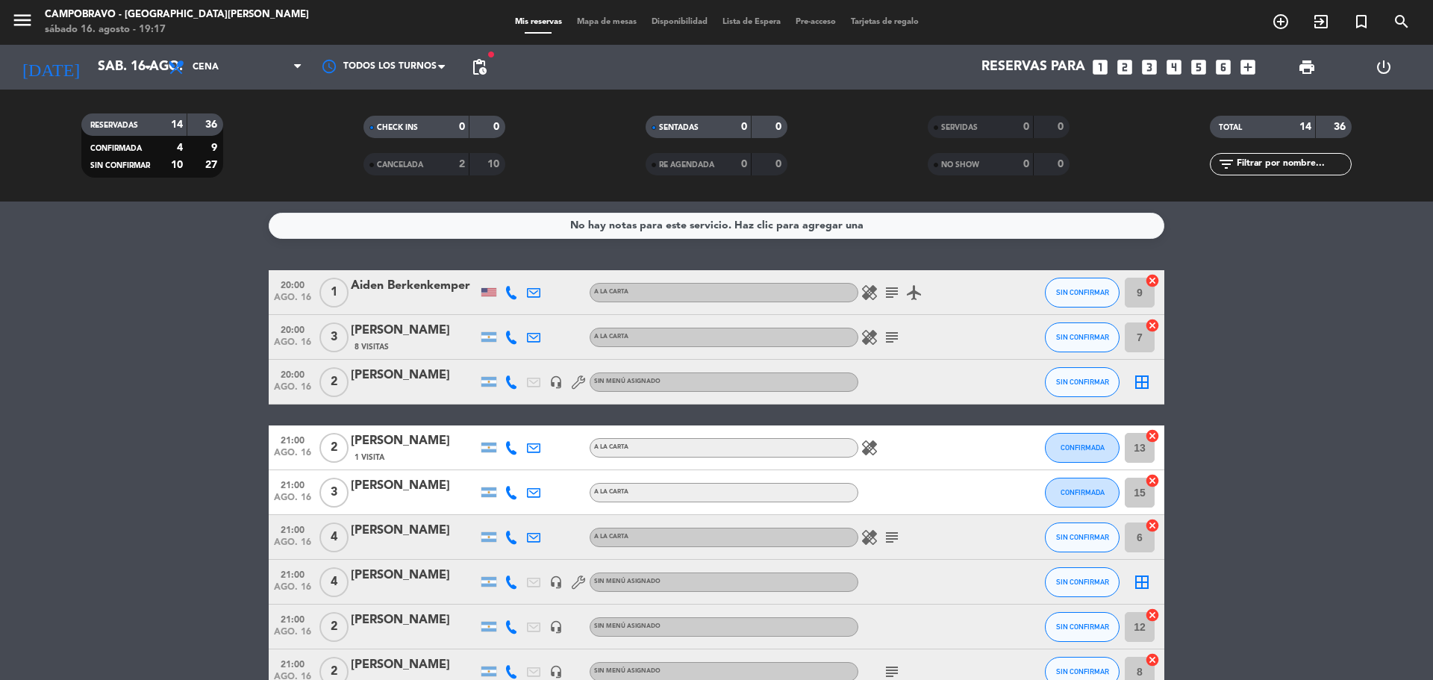
click at [1173, 69] on icon "looks_4" at bounding box center [1173, 66] width 19 height 19
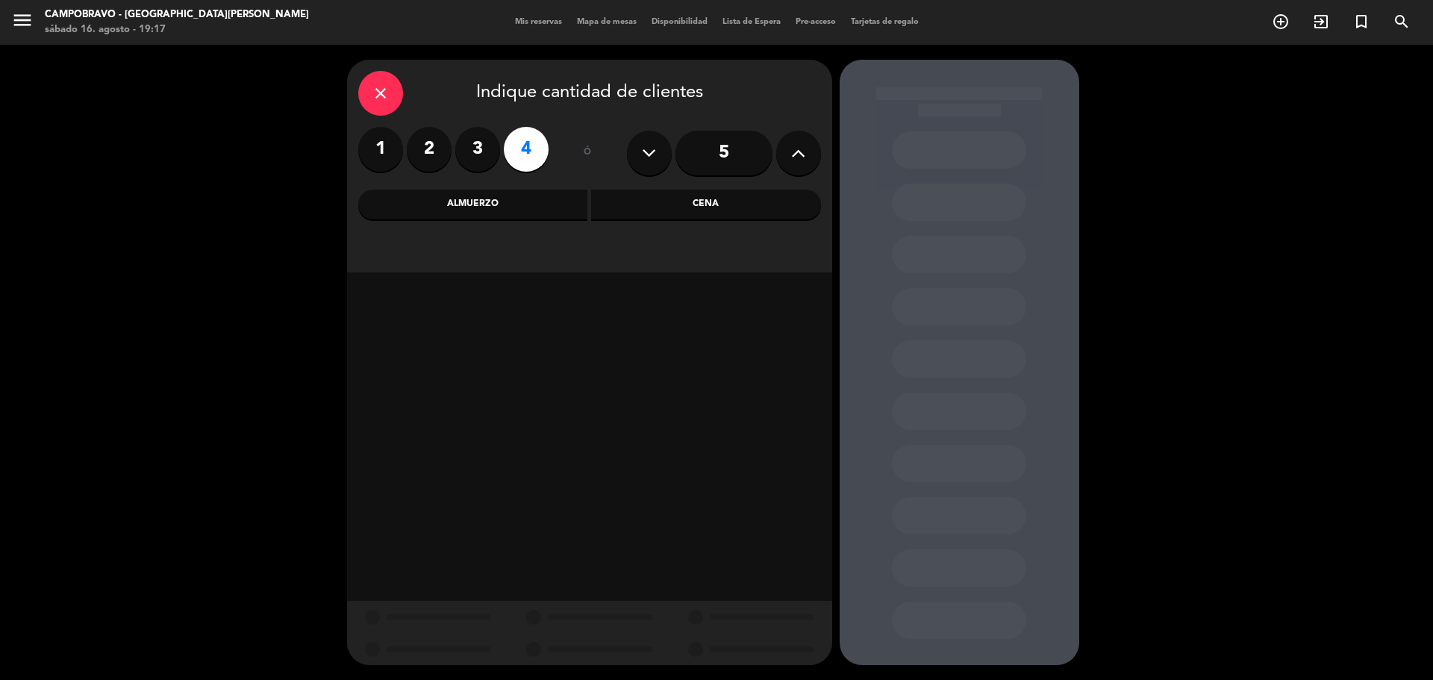
click at [564, 196] on div "Almuerzo" at bounding box center [473, 205] width 230 height 30
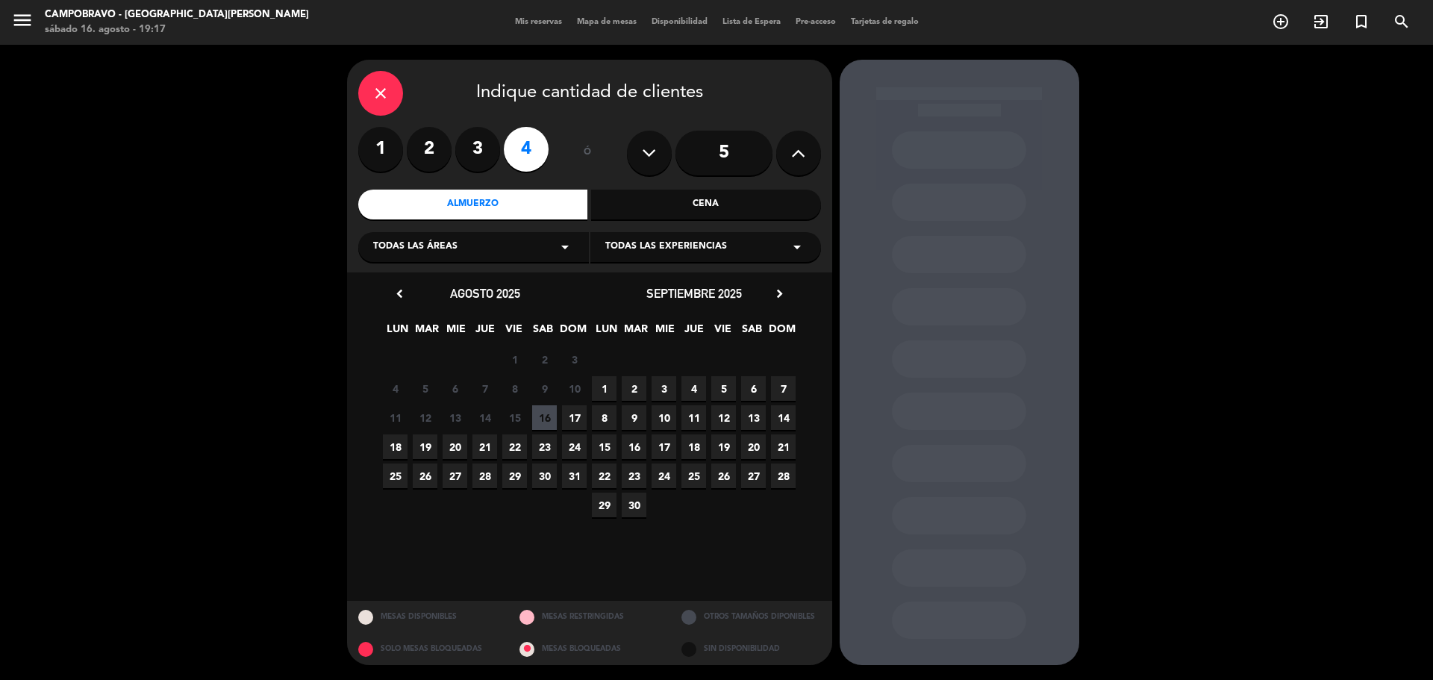
click at [650, 221] on div "close Indique cantidad de clientes 1 2 3 4 ó 5 Almuerzo Cena Todas las áreas ar…" at bounding box center [589, 166] width 485 height 213
click at [651, 216] on div "Cena" at bounding box center [706, 205] width 230 height 30
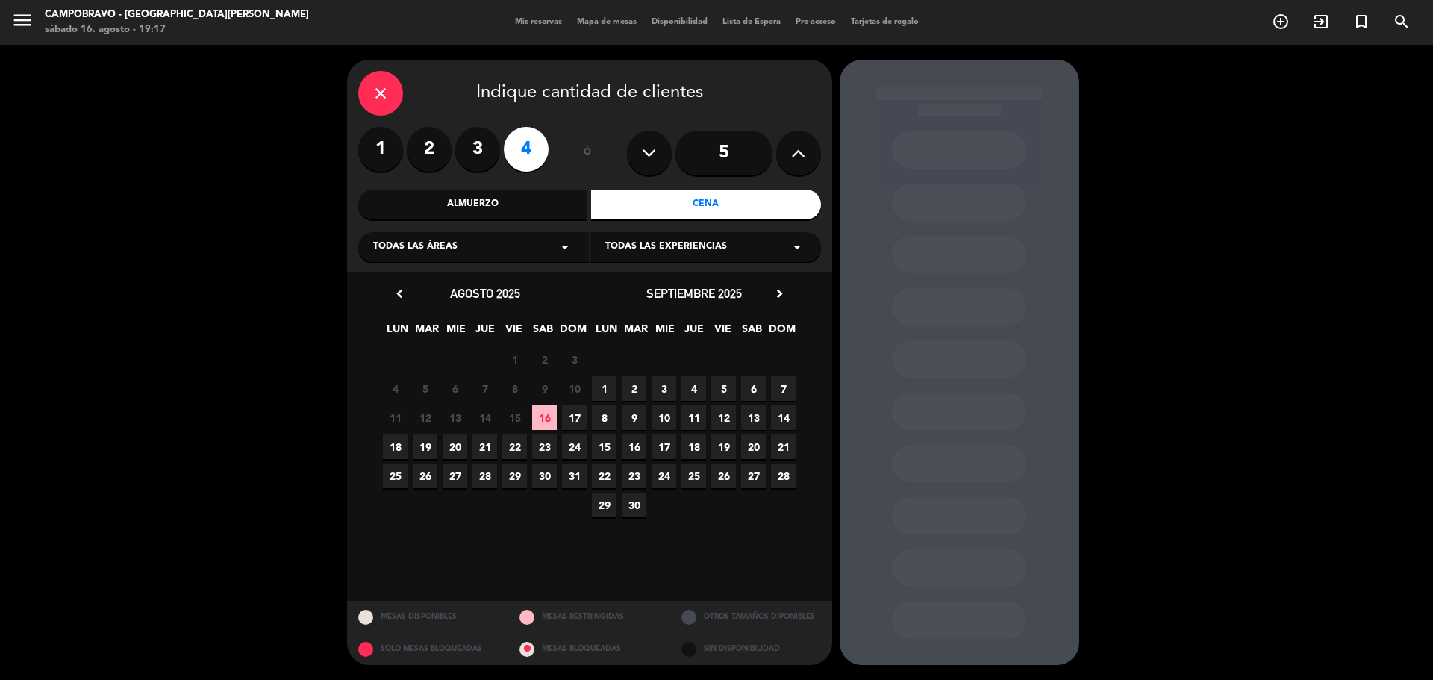
click at [522, 450] on span "22" at bounding box center [514, 446] width 25 height 25
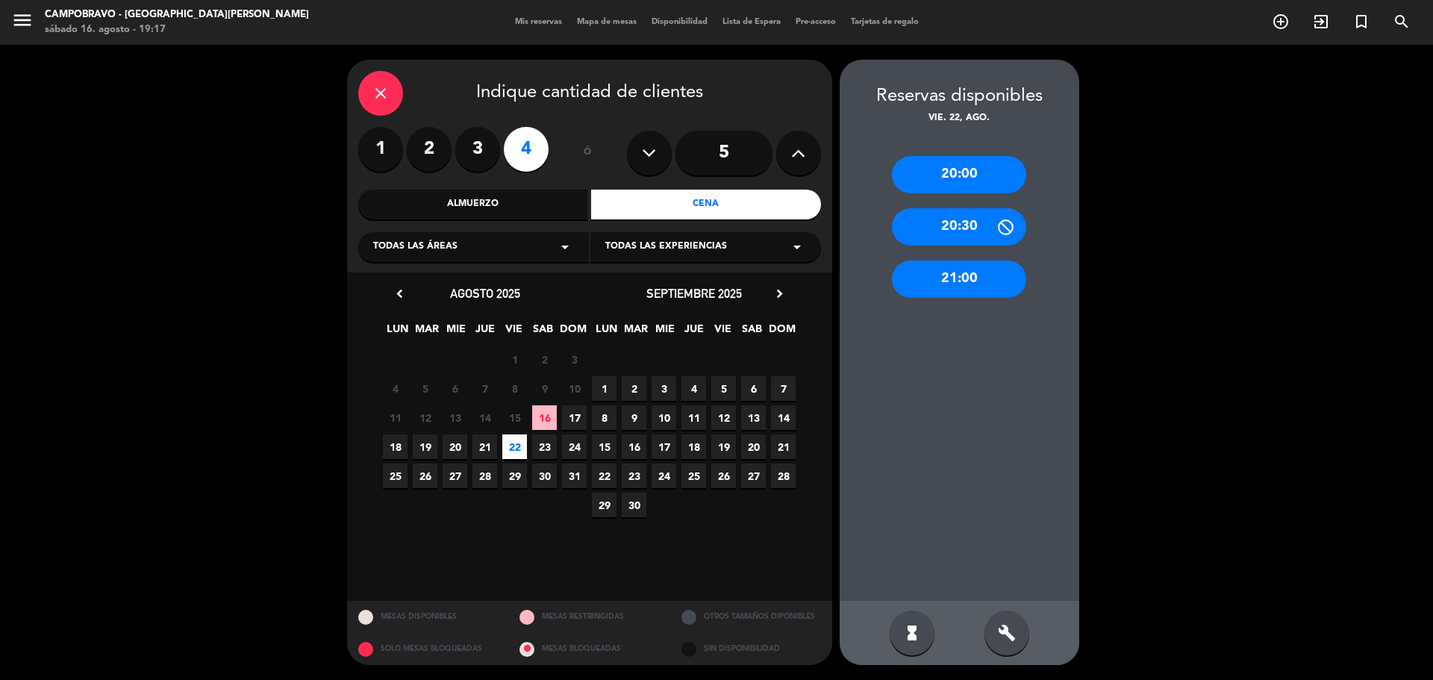
click at [963, 279] on div "21:00" at bounding box center [959, 278] width 134 height 37
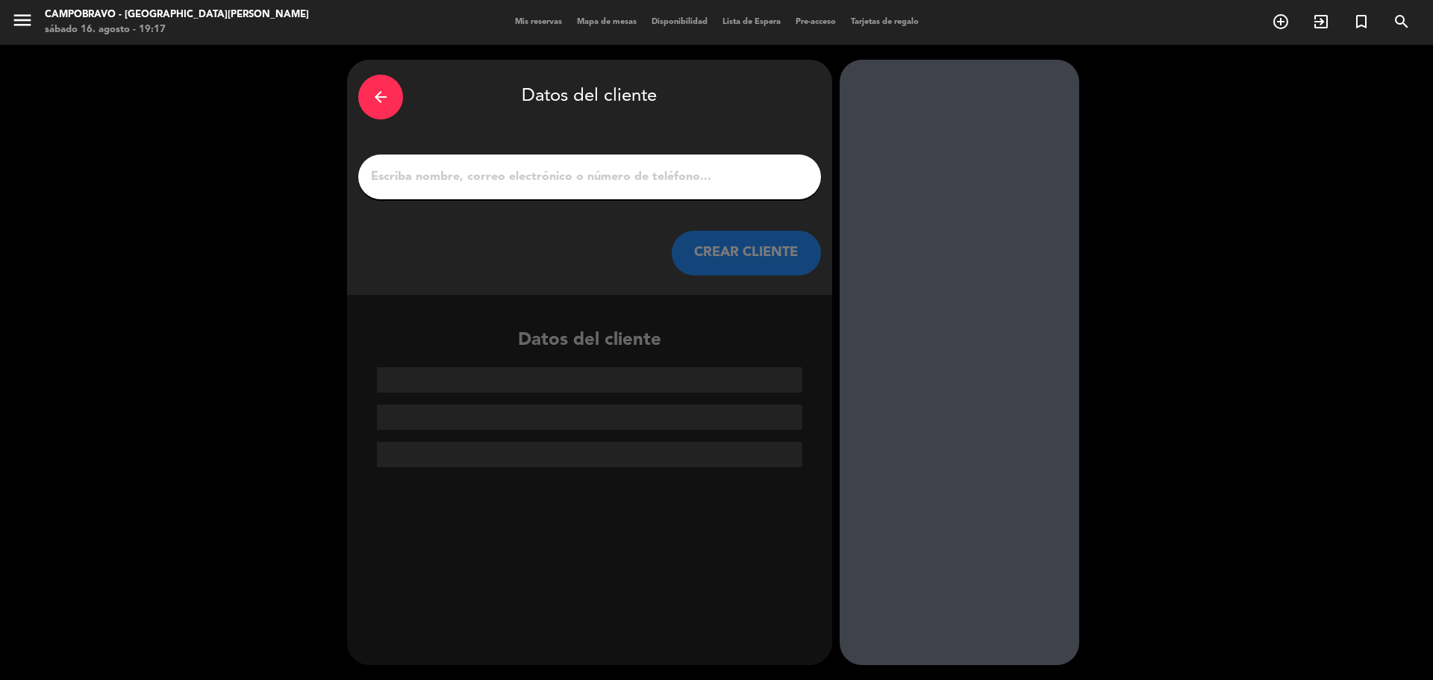
click at [713, 193] on div at bounding box center [589, 176] width 463 height 45
click at [722, 169] on input "1" at bounding box center [589, 176] width 440 height 21
type input "S"
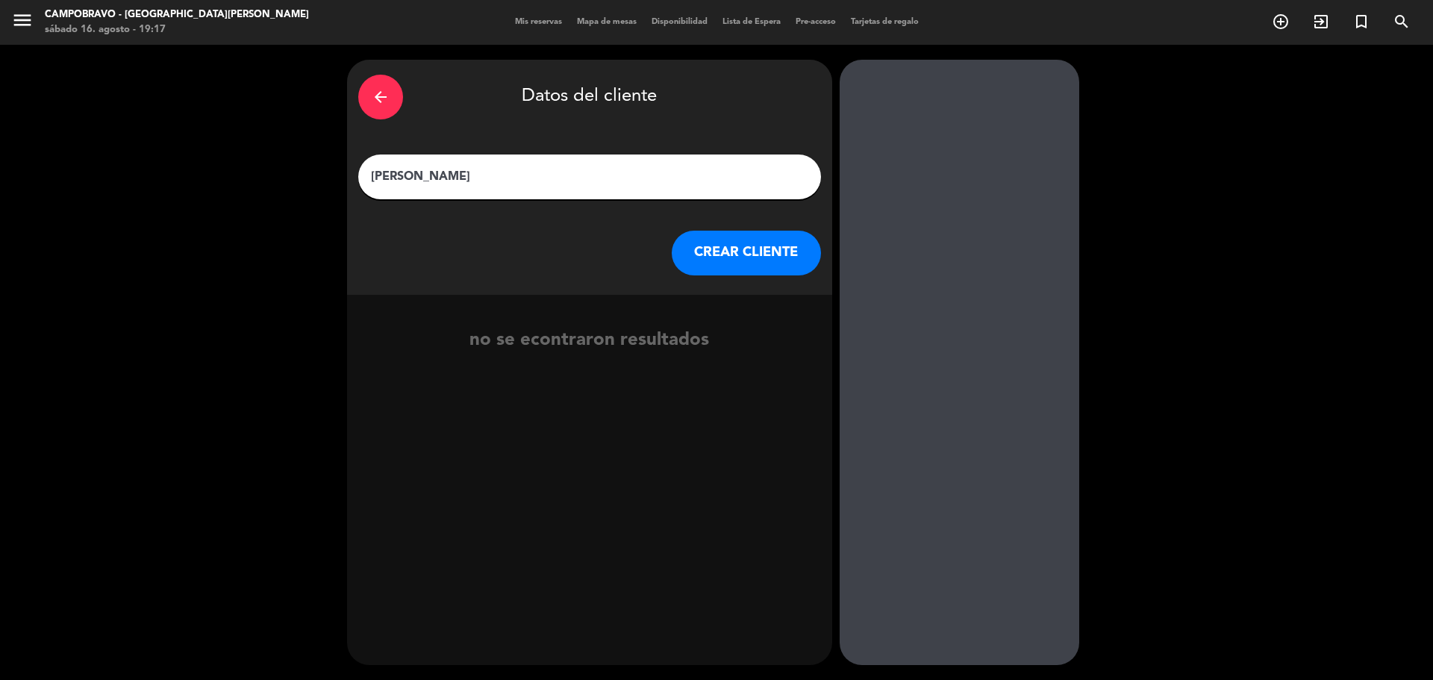
type input "[PERSON_NAME]"
click at [730, 254] on button "CREAR CLIENTE" at bounding box center [746, 253] width 149 height 45
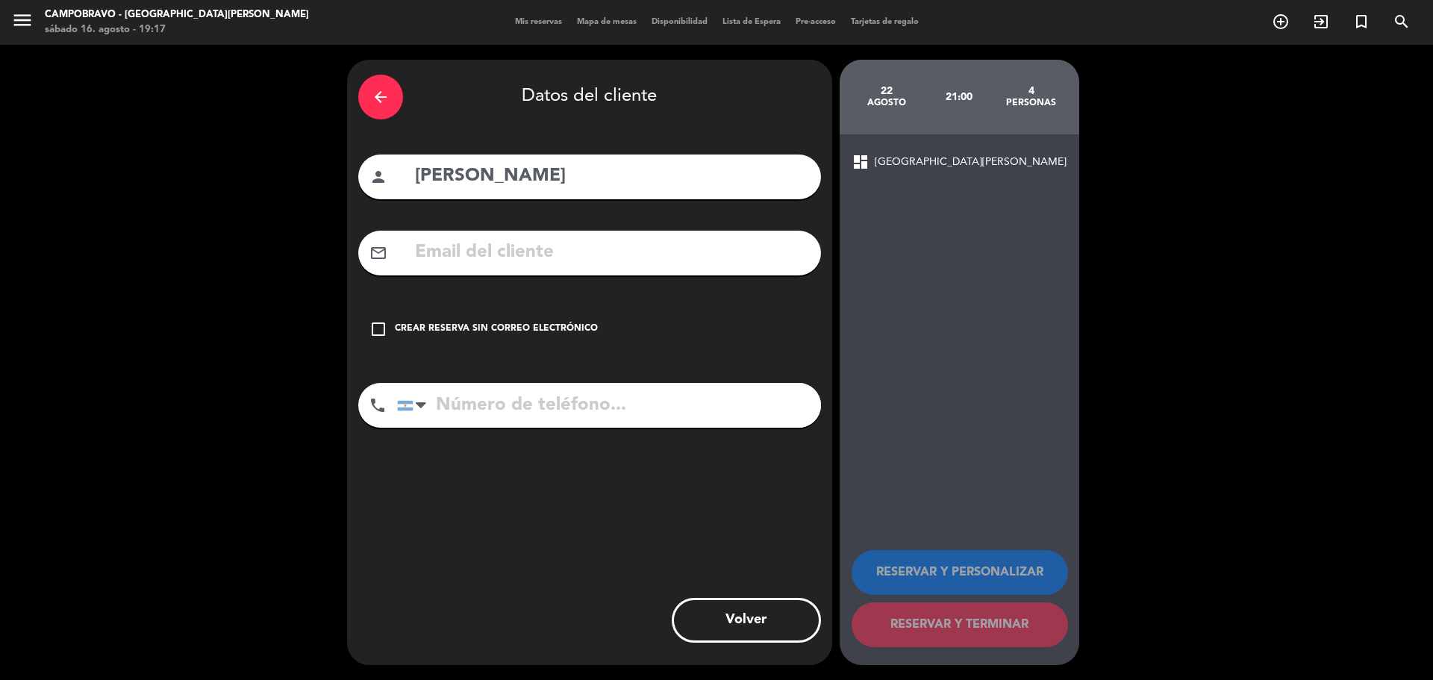
click at [545, 394] on input "tel" at bounding box center [609, 405] width 424 height 45
type input "1137655463"
click at [449, 314] on div "check_box_outline_blank Crear reserva sin correo electrónico" at bounding box center [589, 329] width 463 height 45
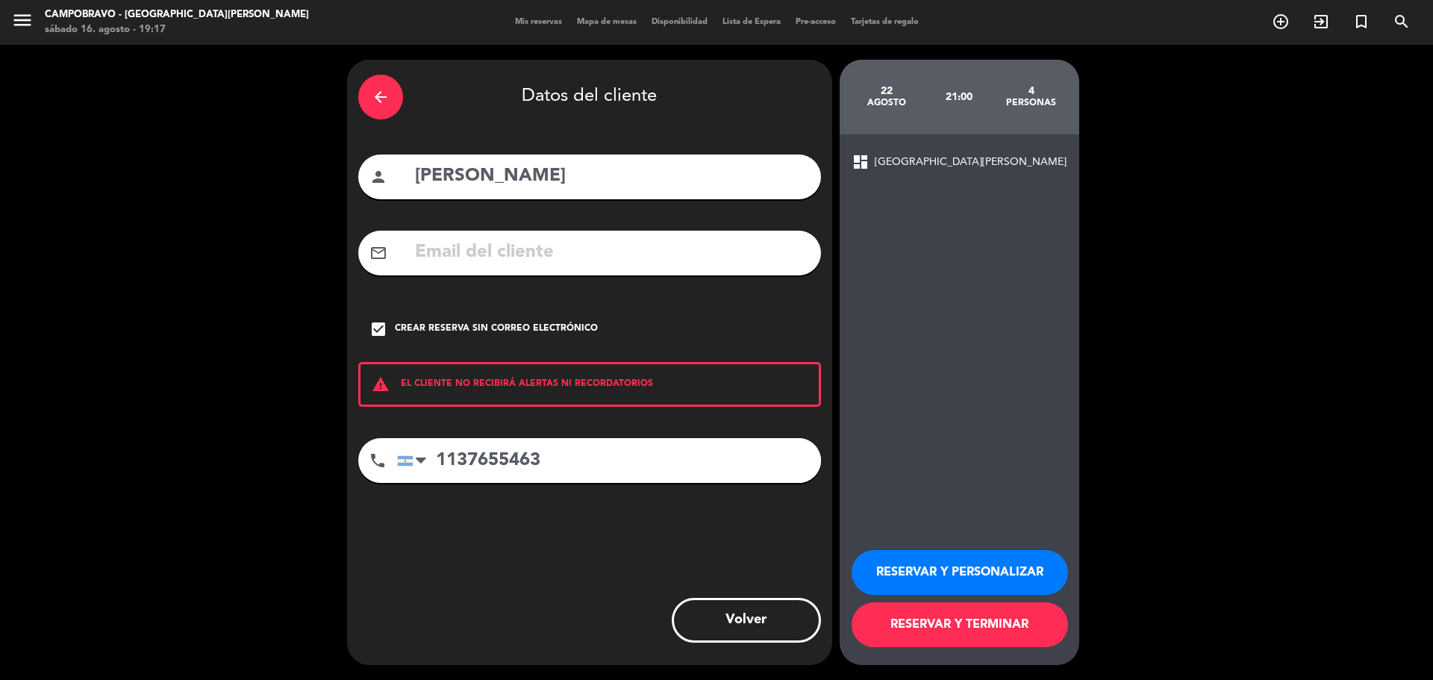
click at [975, 628] on button "RESERVAR Y TERMINAR" at bounding box center [959, 624] width 216 height 45
